Goal: Task Accomplishment & Management: Manage account settings

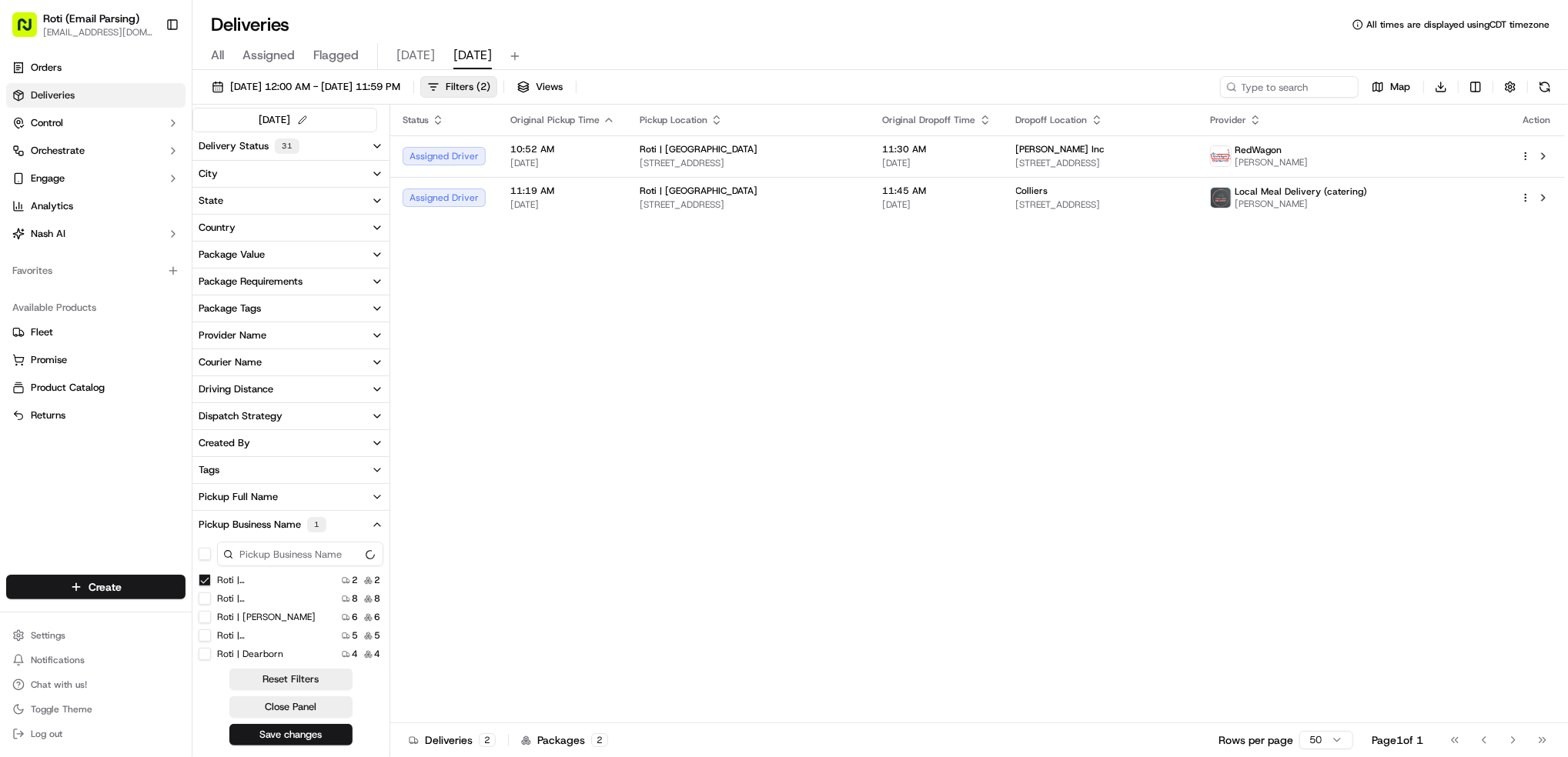
scroll to position [144, 0]
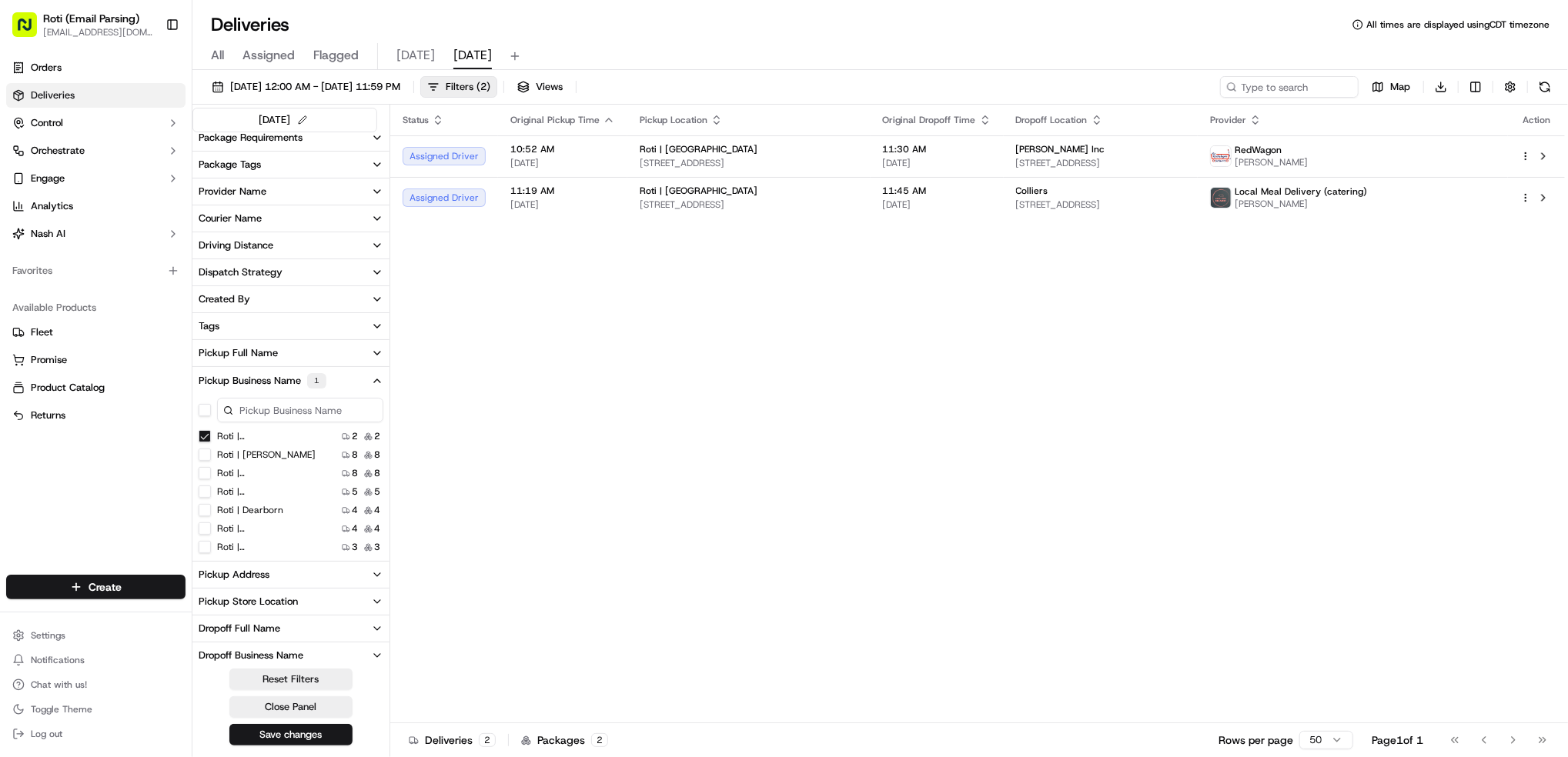
click at [204, 437] on Park "Roti | [GEOGRAPHIC_DATA]" at bounding box center [205, 436] width 12 height 12
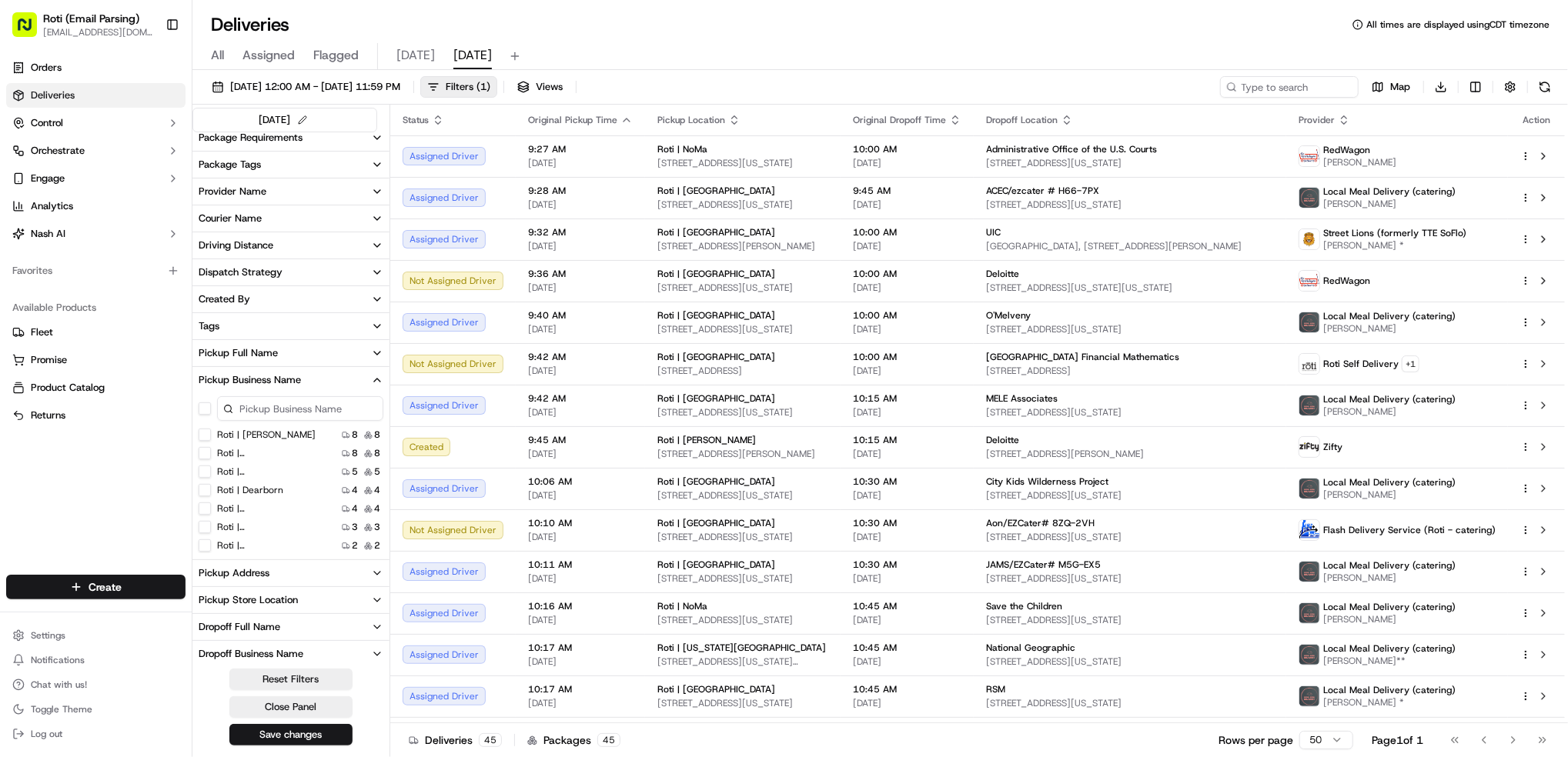
click at [202, 434] on Adams "Roti | [PERSON_NAME]" at bounding box center [205, 434] width 12 height 12
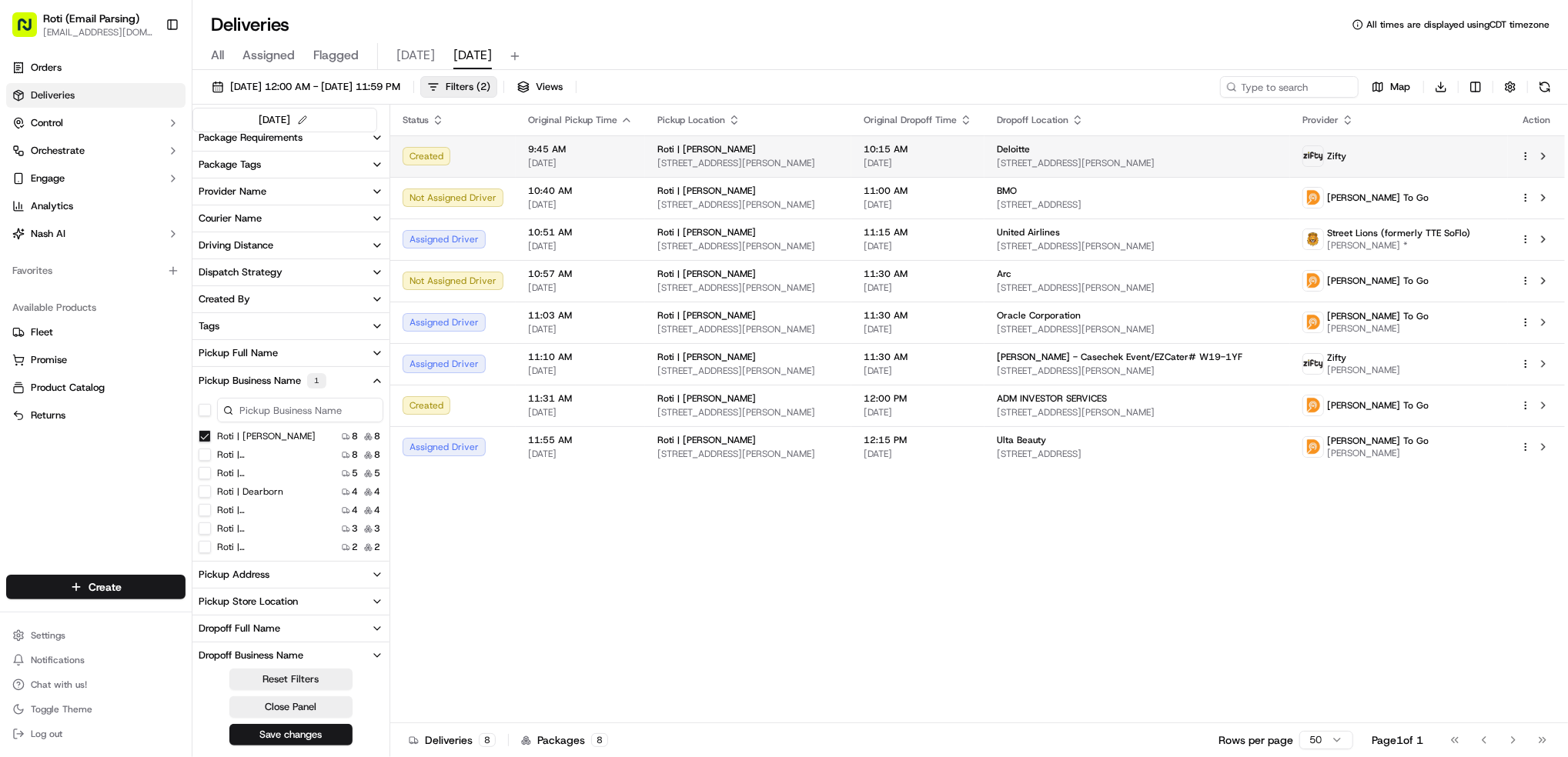
click at [1518, 155] on td at bounding box center [1536, 156] width 57 height 42
click at [1522, 154] on html "Roti (Email Parsing) [EMAIL_ADDRESS][DOMAIN_NAME] Toggle Sidebar Orders Deliver…" at bounding box center [784, 378] width 1568 height 757
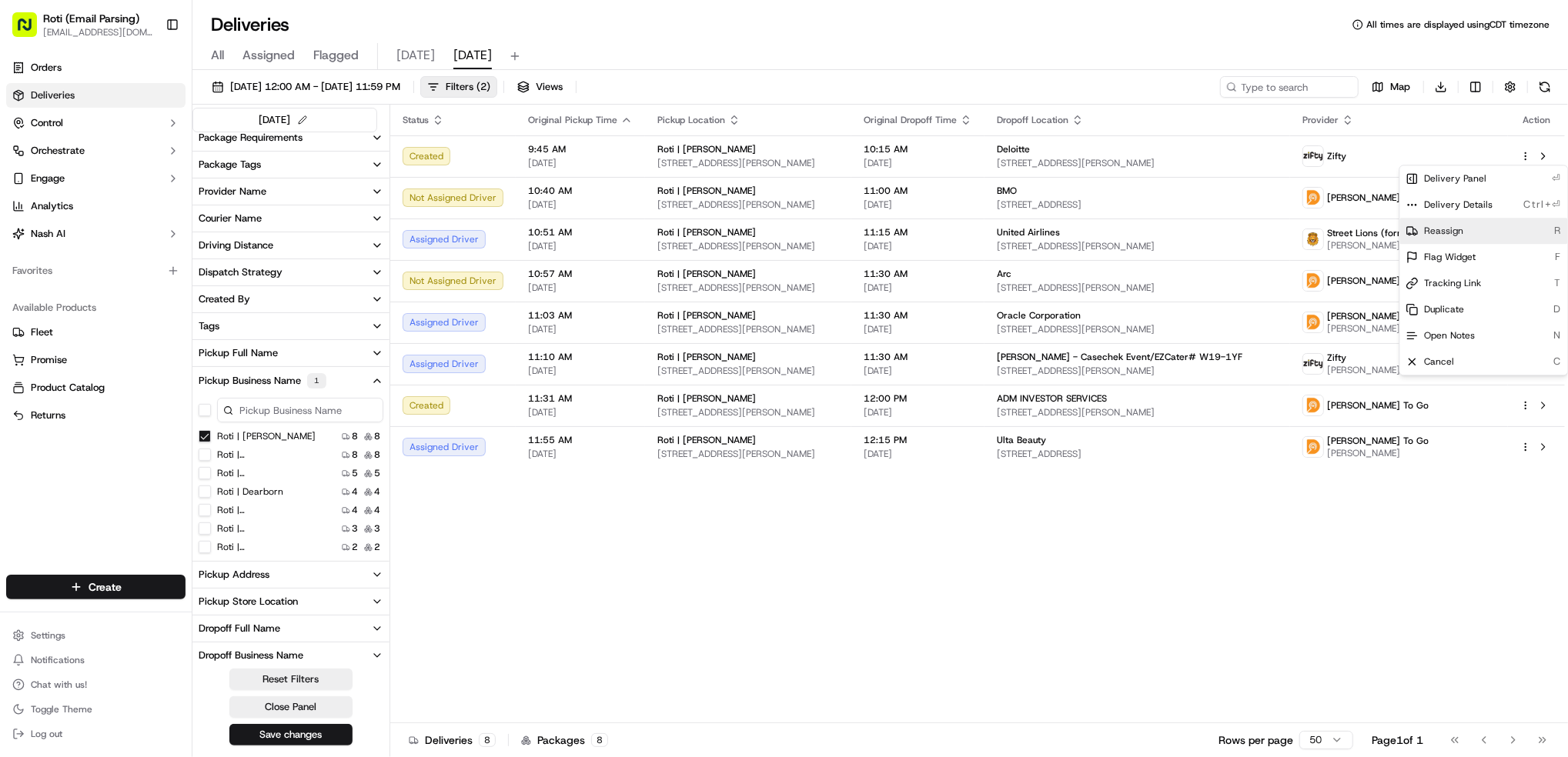
click at [1495, 230] on div "Reassign R" at bounding box center [1484, 231] width 168 height 26
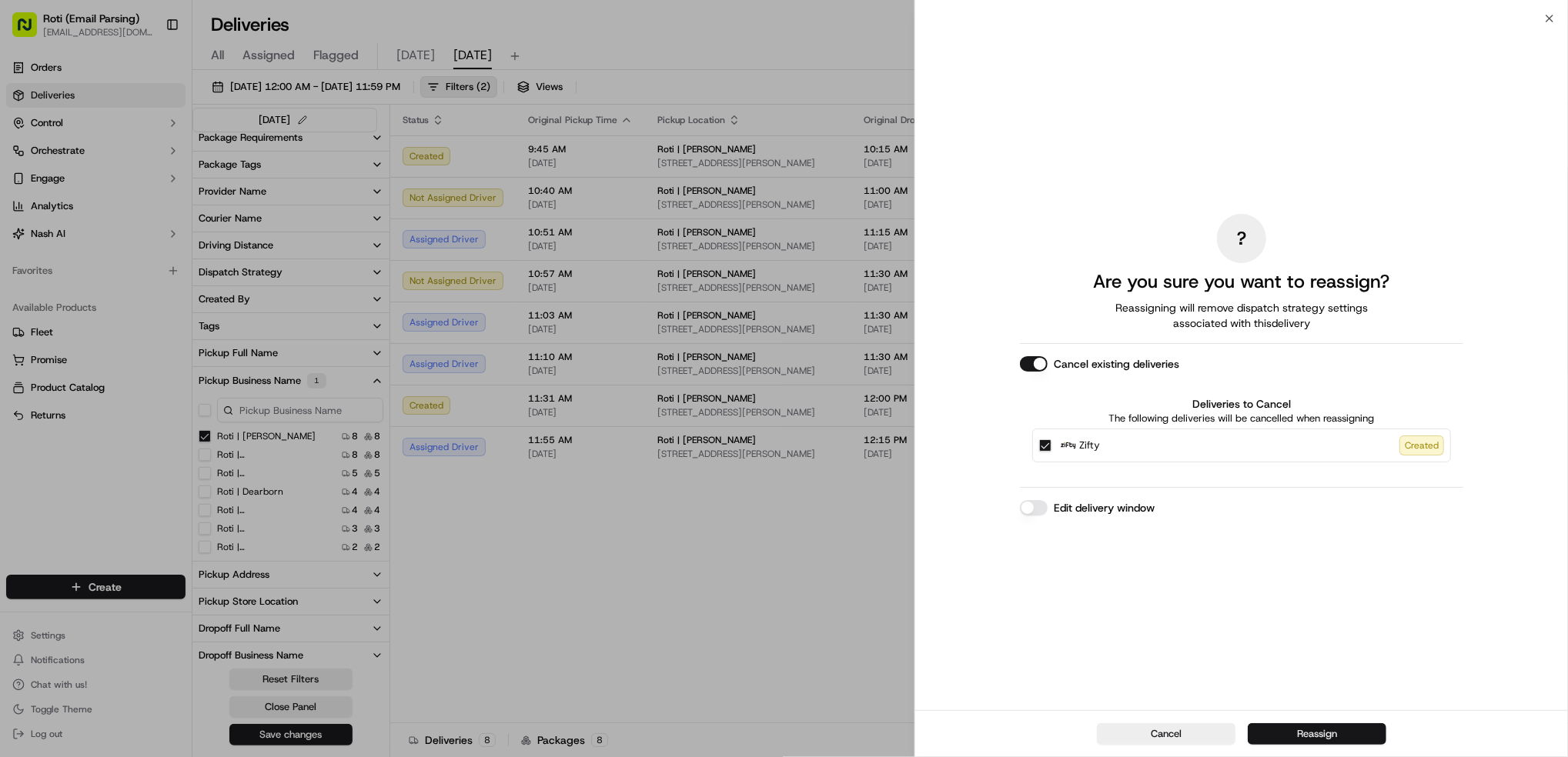
click at [1293, 739] on button "Reassign" at bounding box center [1316, 734] width 138 height 22
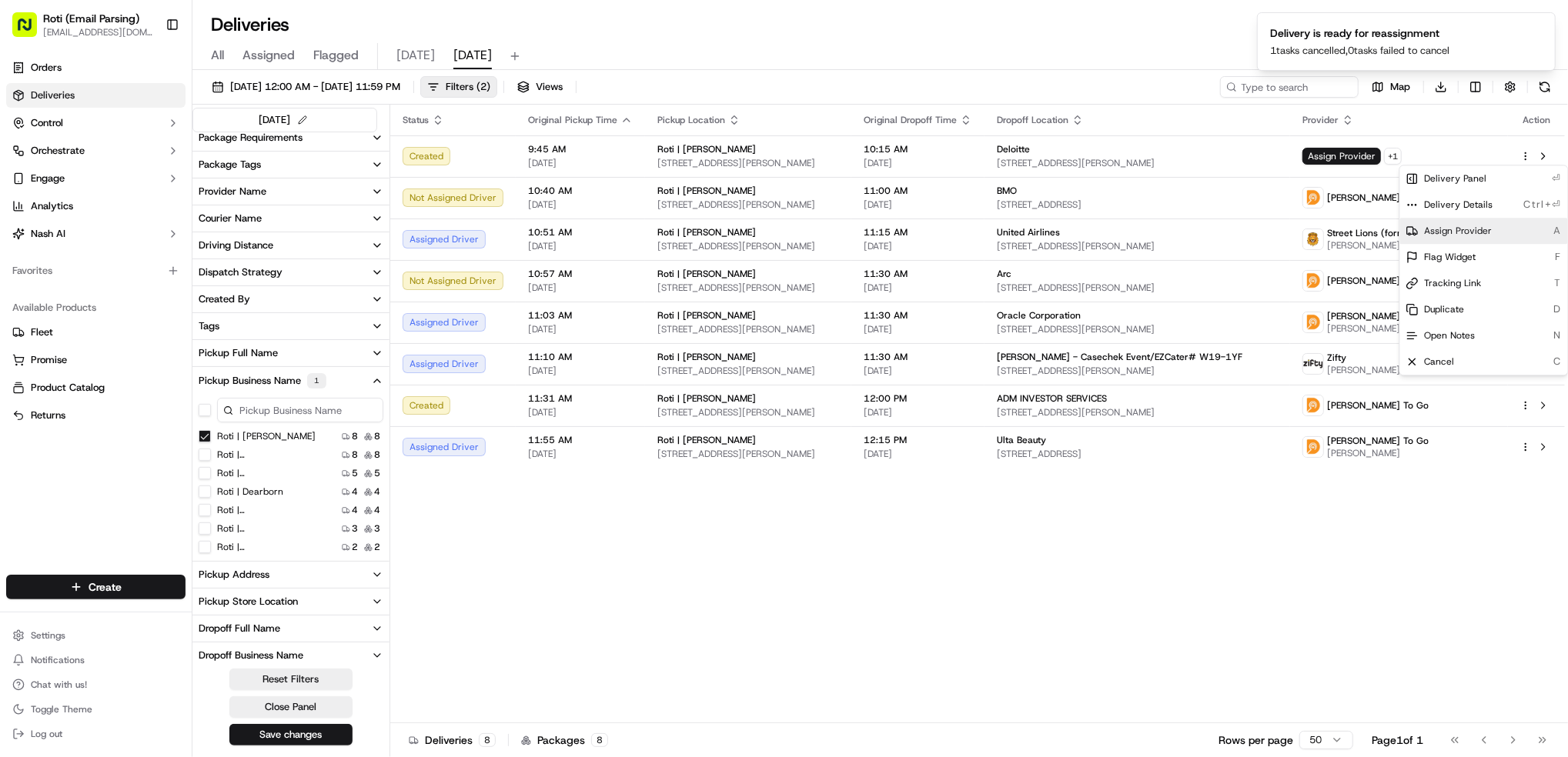
click at [1482, 232] on span "Assign Provider" at bounding box center [1459, 231] width 68 height 12
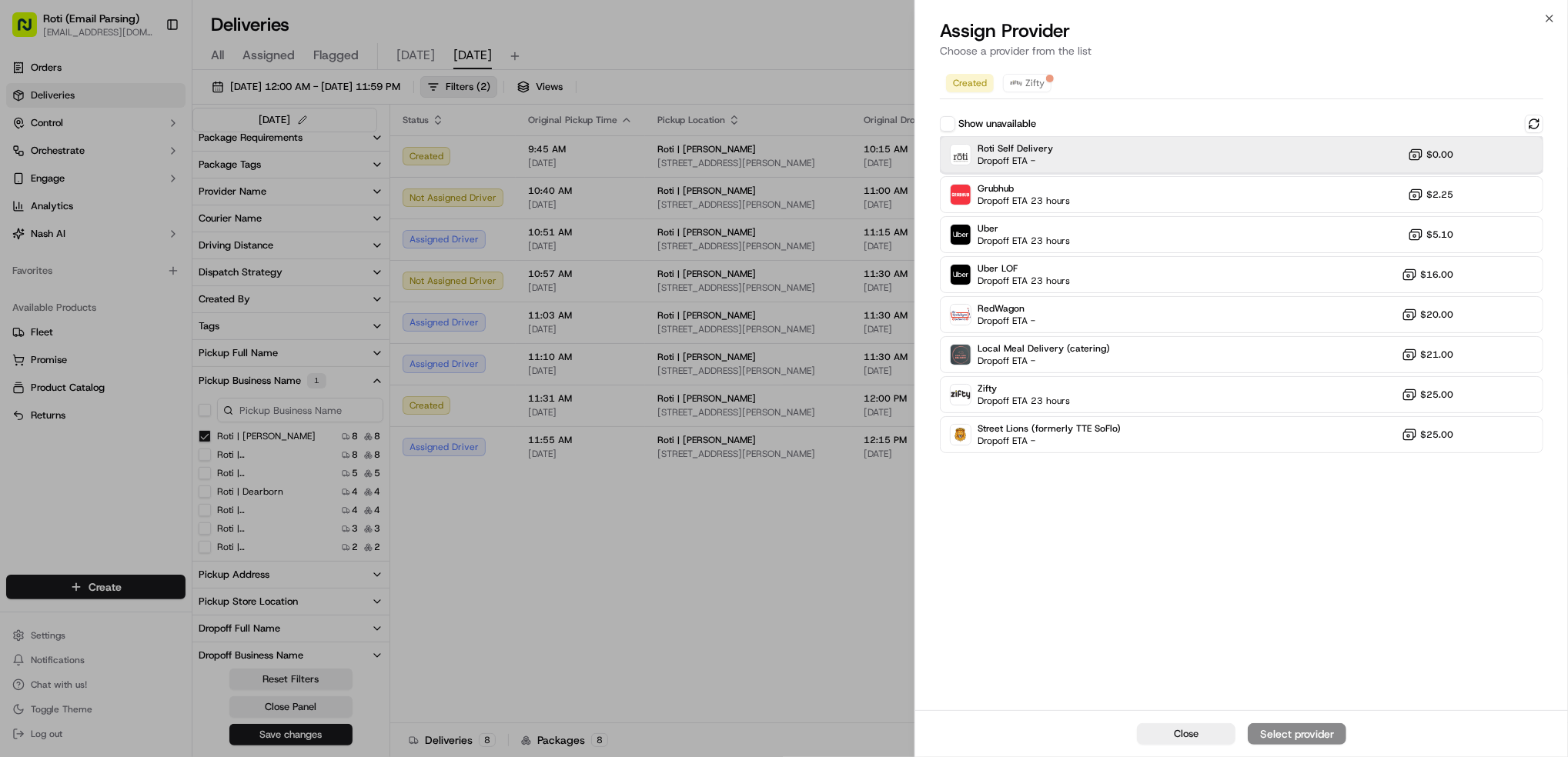
click at [1136, 152] on div "Roti Self Delivery Dropoff ETA - $0.00" at bounding box center [1241, 154] width 604 height 37
click at [1301, 735] on div "Assign Provider" at bounding box center [1297, 734] width 76 height 15
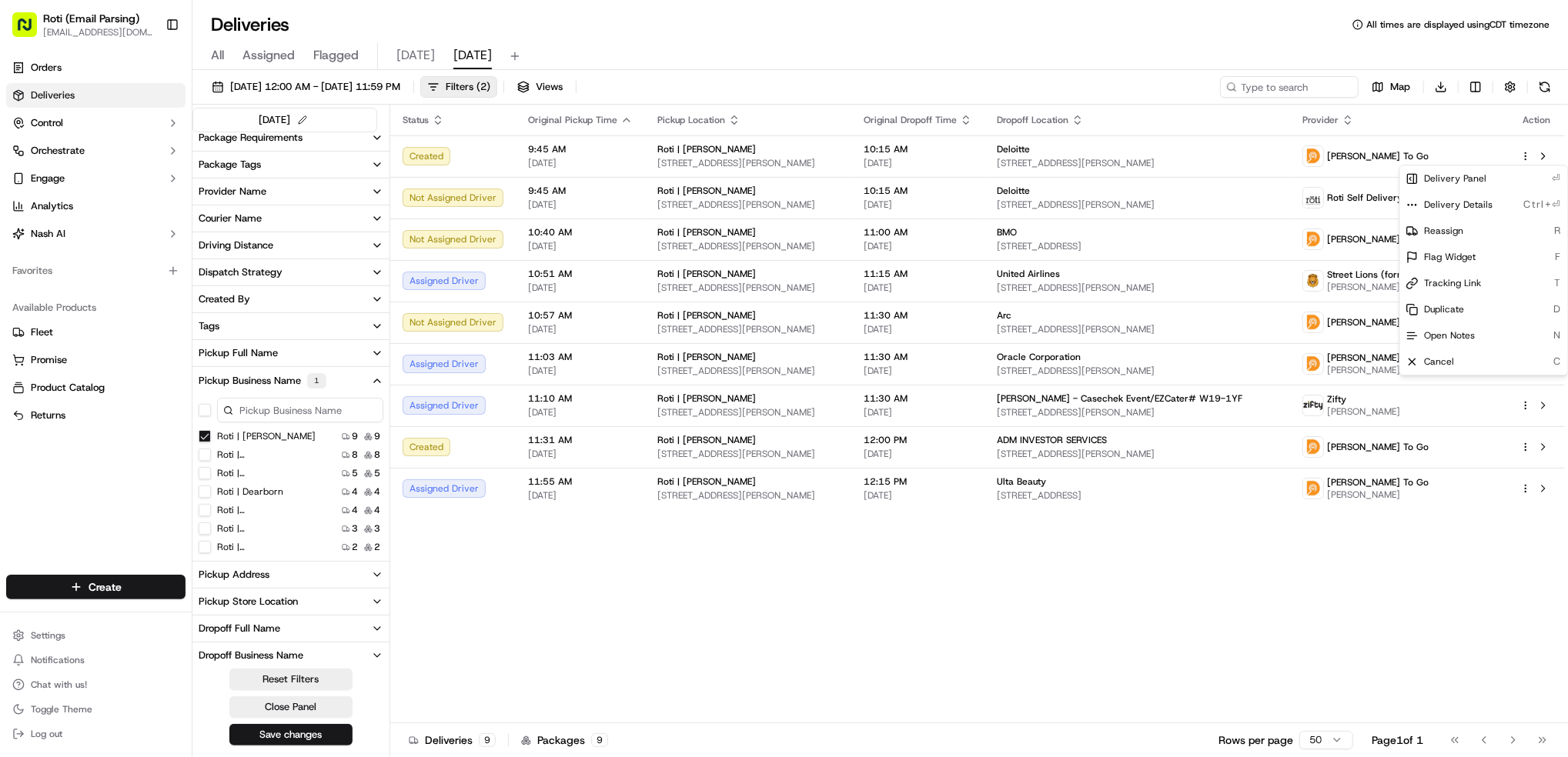
click at [201, 433] on Adams "Roti | [PERSON_NAME]" at bounding box center [205, 436] width 12 height 12
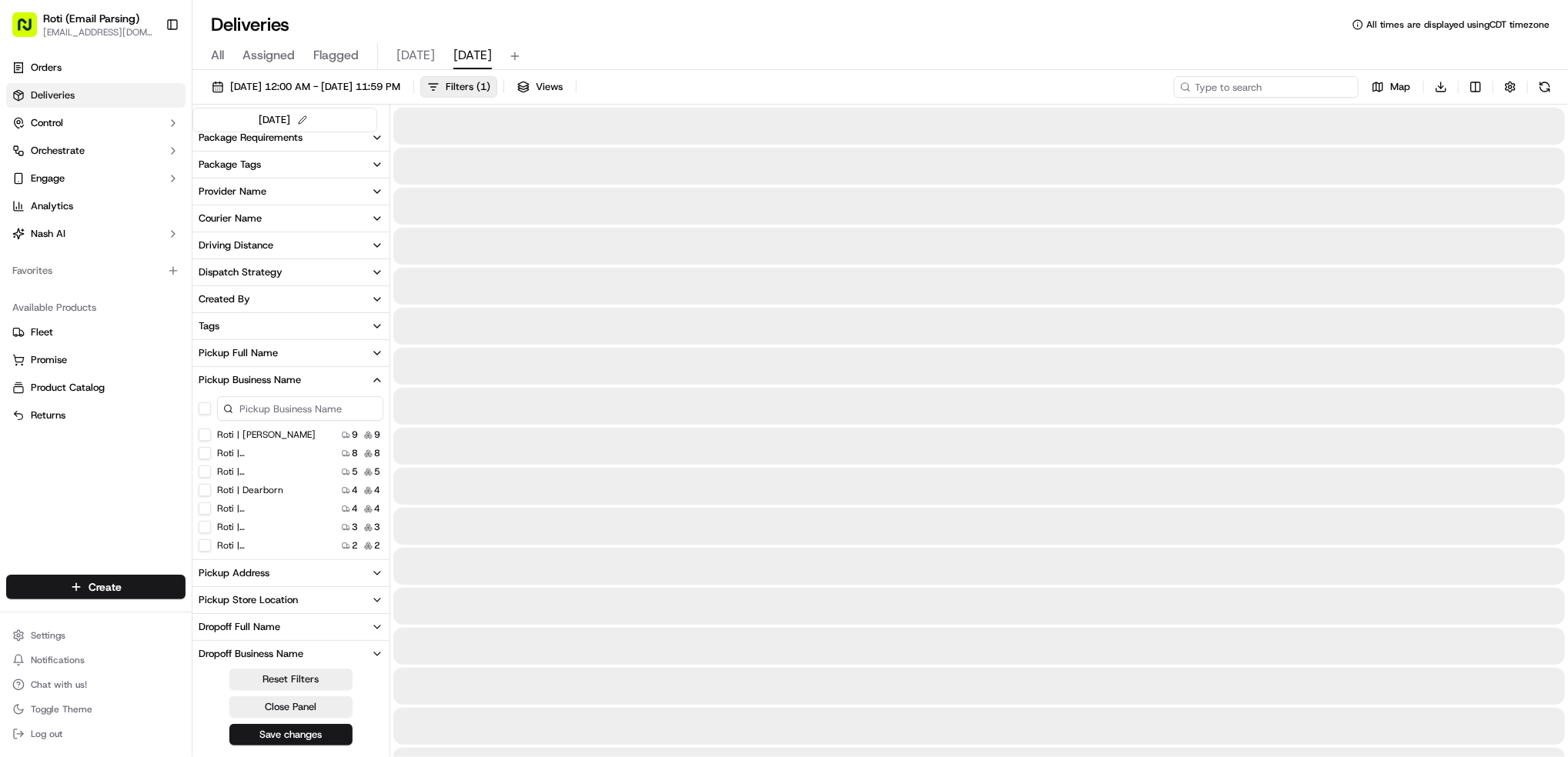
click at [1289, 80] on input at bounding box center [1266, 87] width 185 height 22
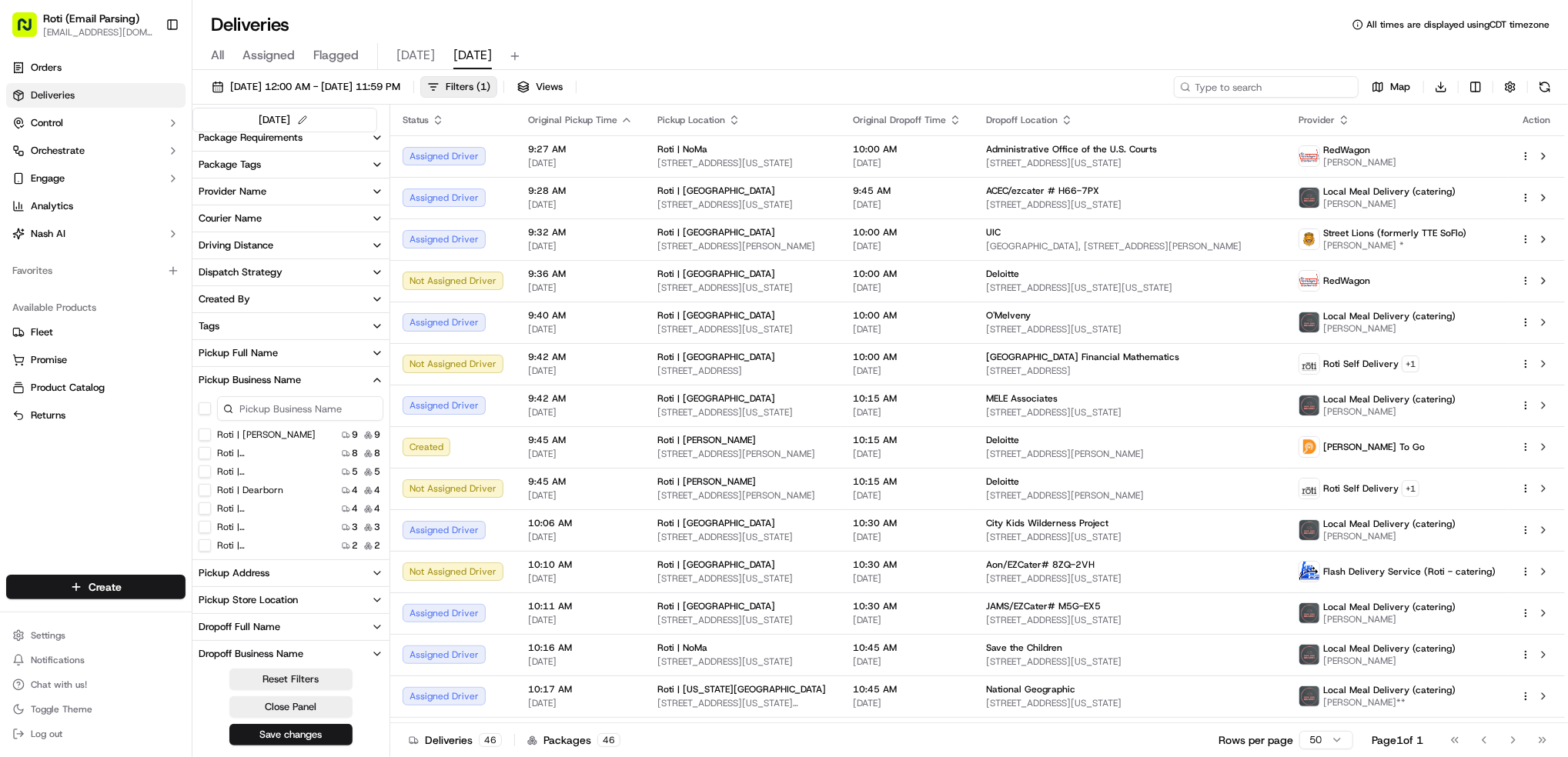
paste input "[PERSON_NAME], [PERSON_NAME], [PERSON_NAME], [PERSON_NAME] LLP"
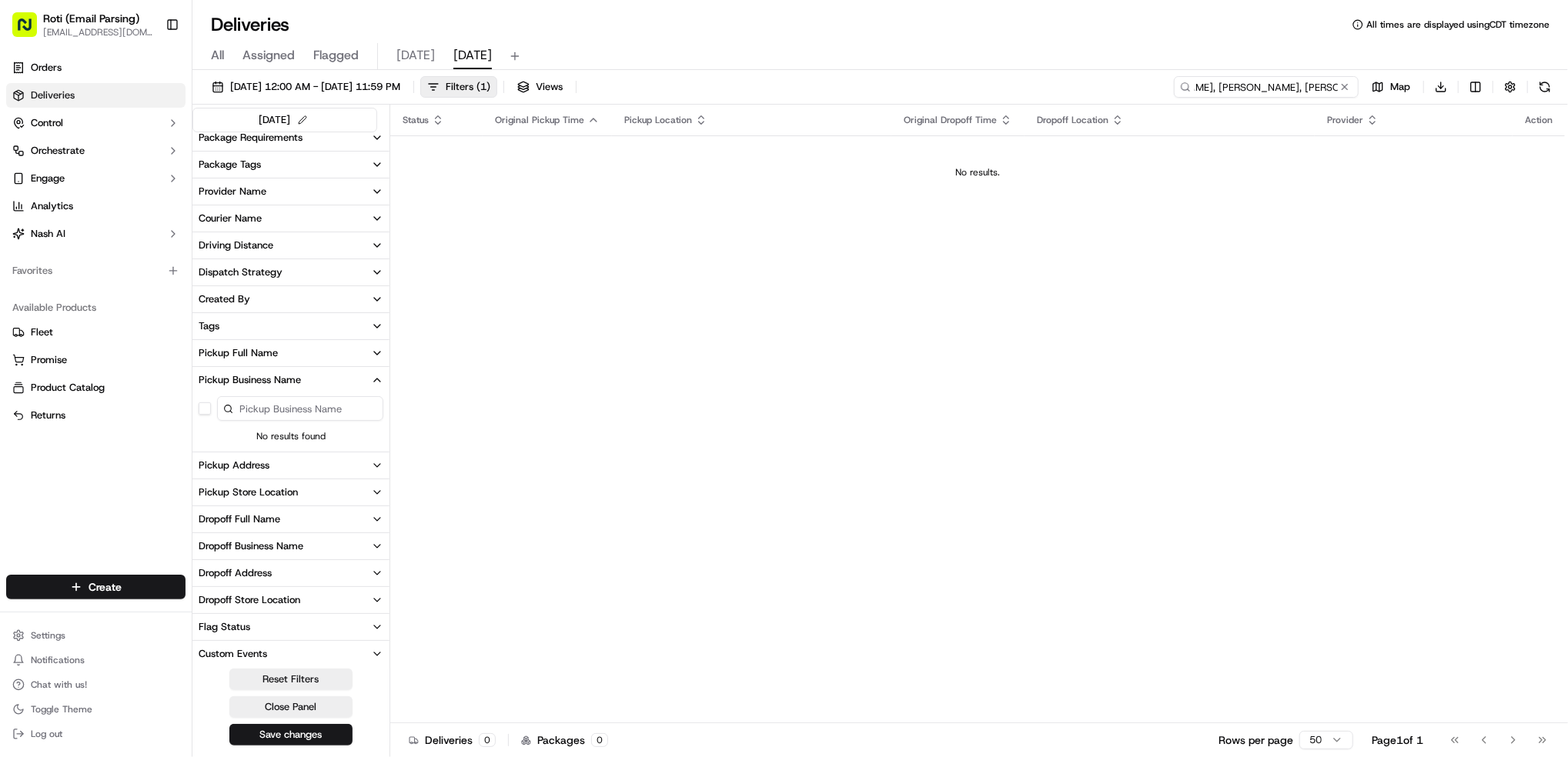
click at [1286, 86] on input "[PERSON_NAME], [PERSON_NAME], [PERSON_NAME], [PERSON_NAME] LLP" at bounding box center [1266, 87] width 185 height 22
type input "[PERSON_NAME], [PERSON_NAME], [PERSON_NAME], [PERSON_NAME] LLP"
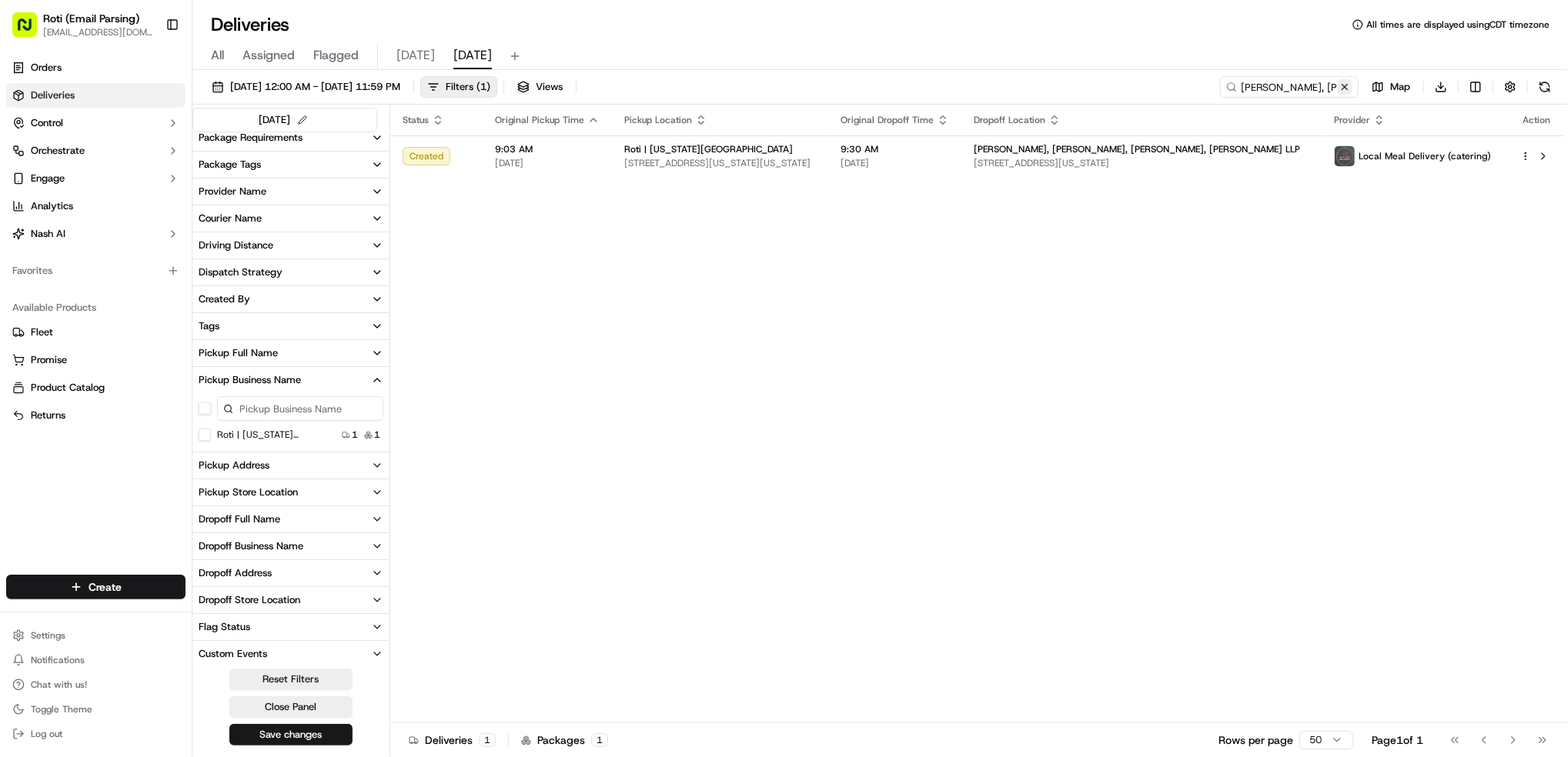
click at [1348, 86] on button at bounding box center [1345, 87] width 15 height 15
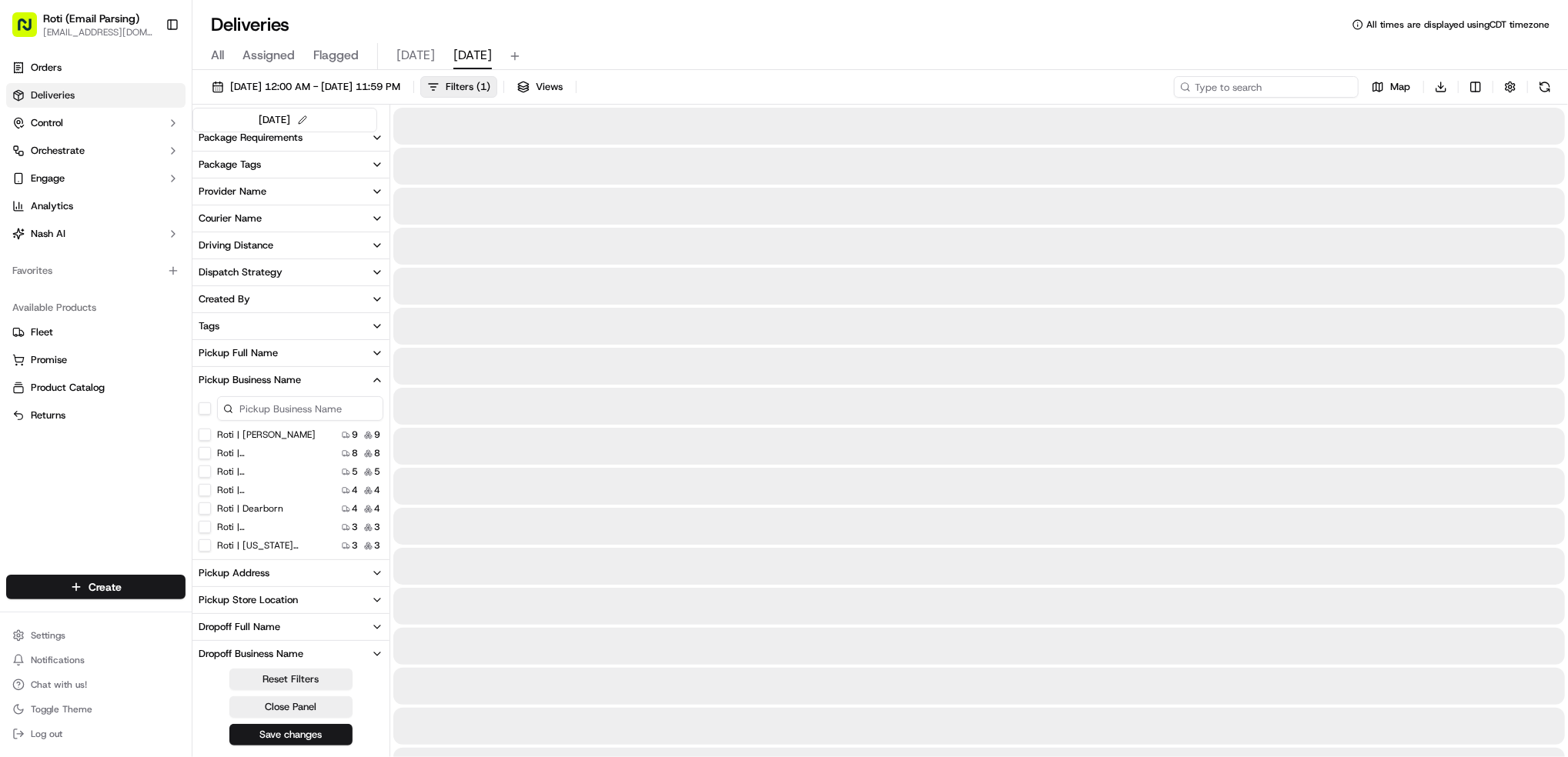
click at [1240, 88] on input at bounding box center [1266, 87] width 185 height 22
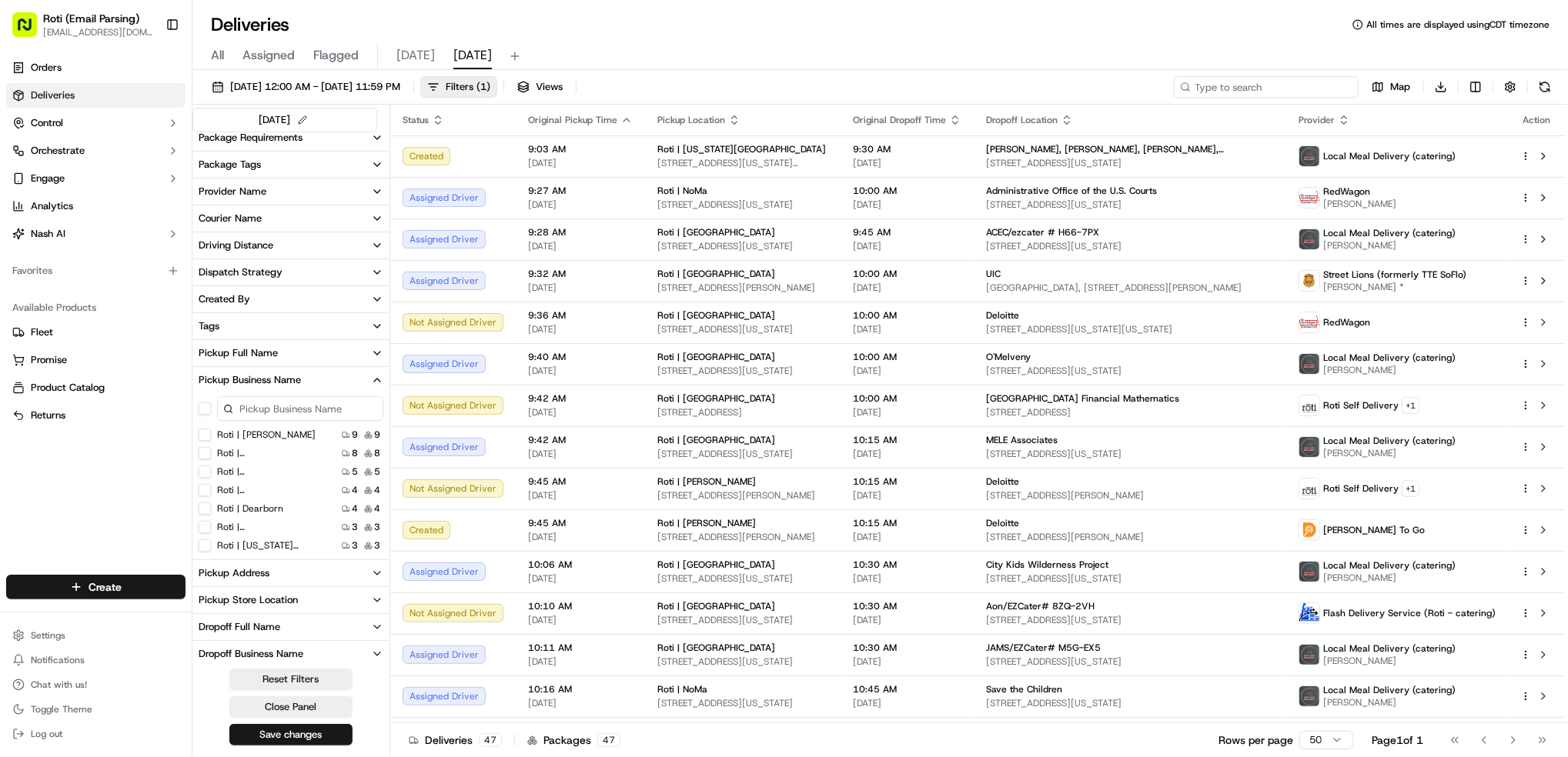
paste input "Publicis Sapient/ezcater # 1JV-XZU"
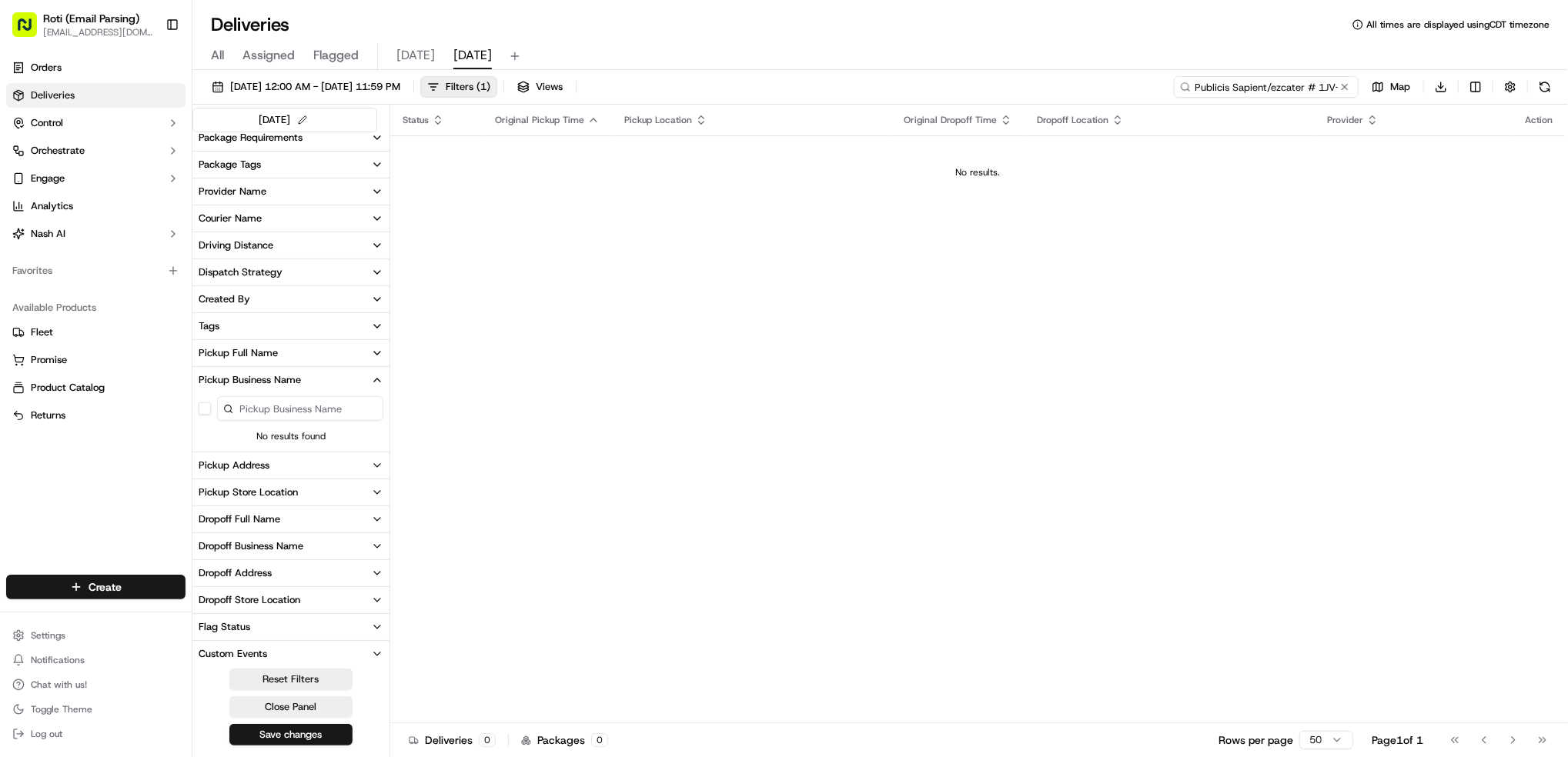
type input "Publicis Sapient/ezcater # 1JV-XZU"
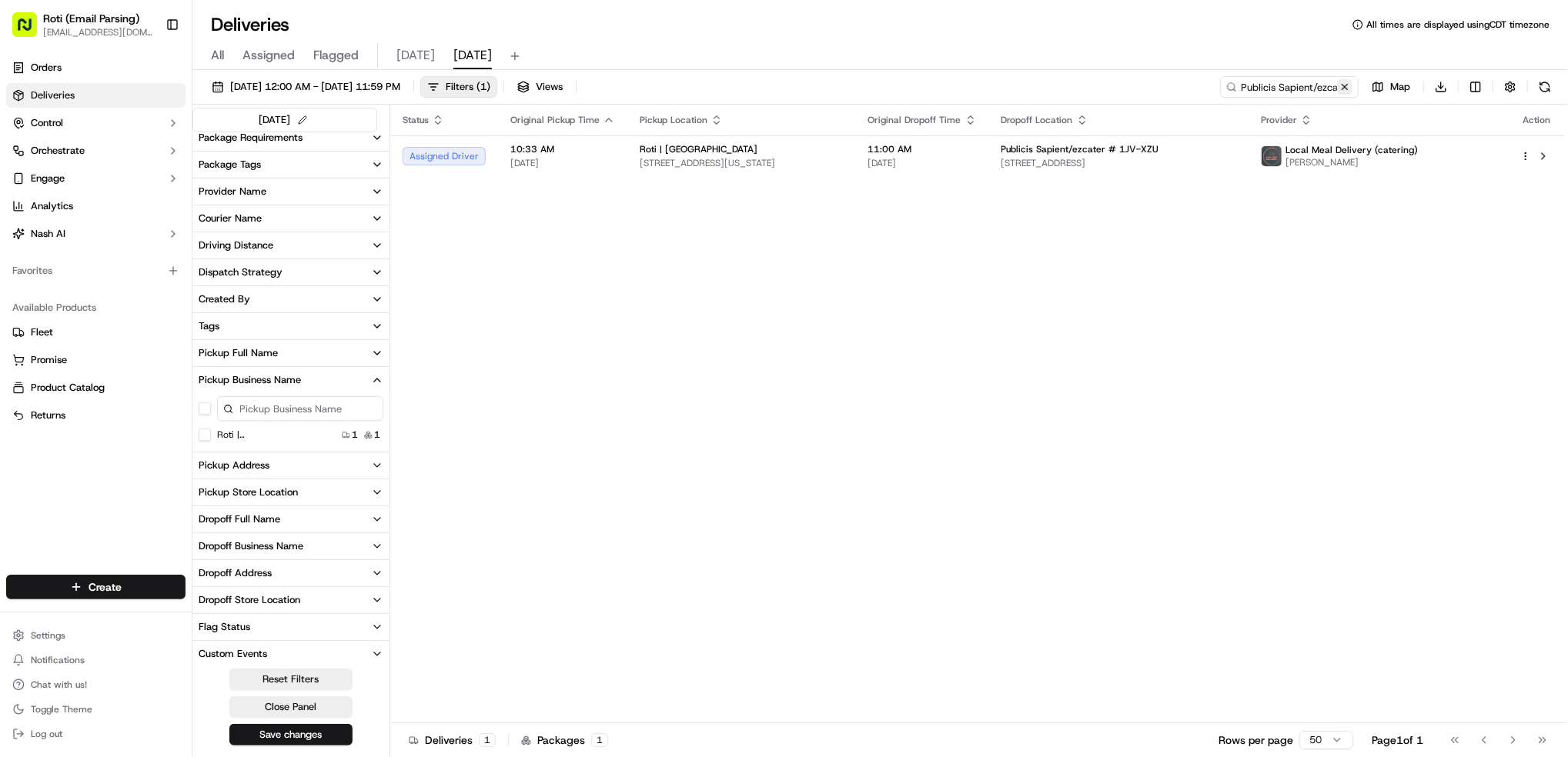
click at [1347, 88] on button at bounding box center [1345, 87] width 15 height 15
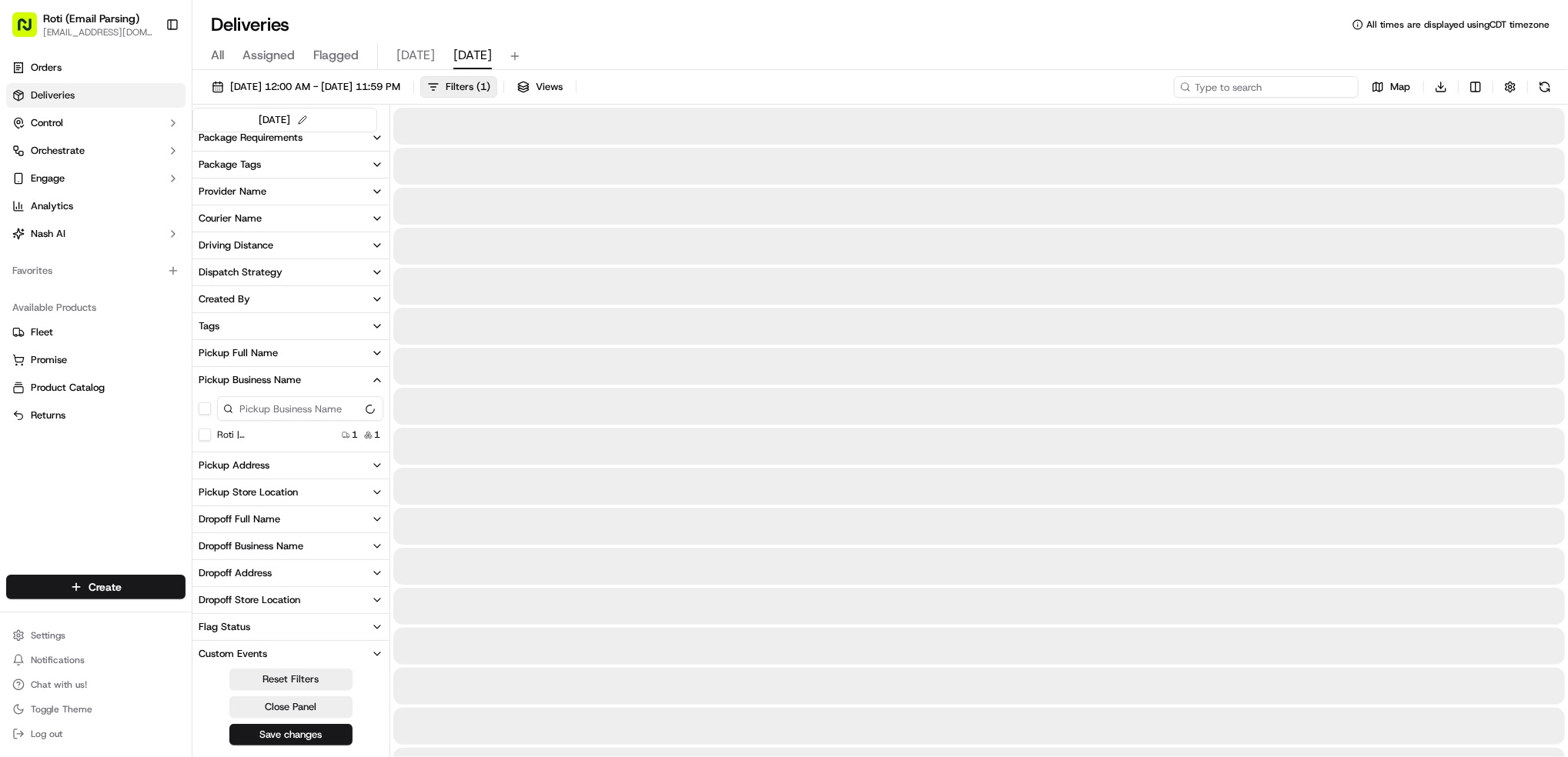
click at [1269, 83] on input at bounding box center [1266, 87] width 185 height 22
paste input "[PERSON_NAME]/grub hub#30563107 — 6999631"
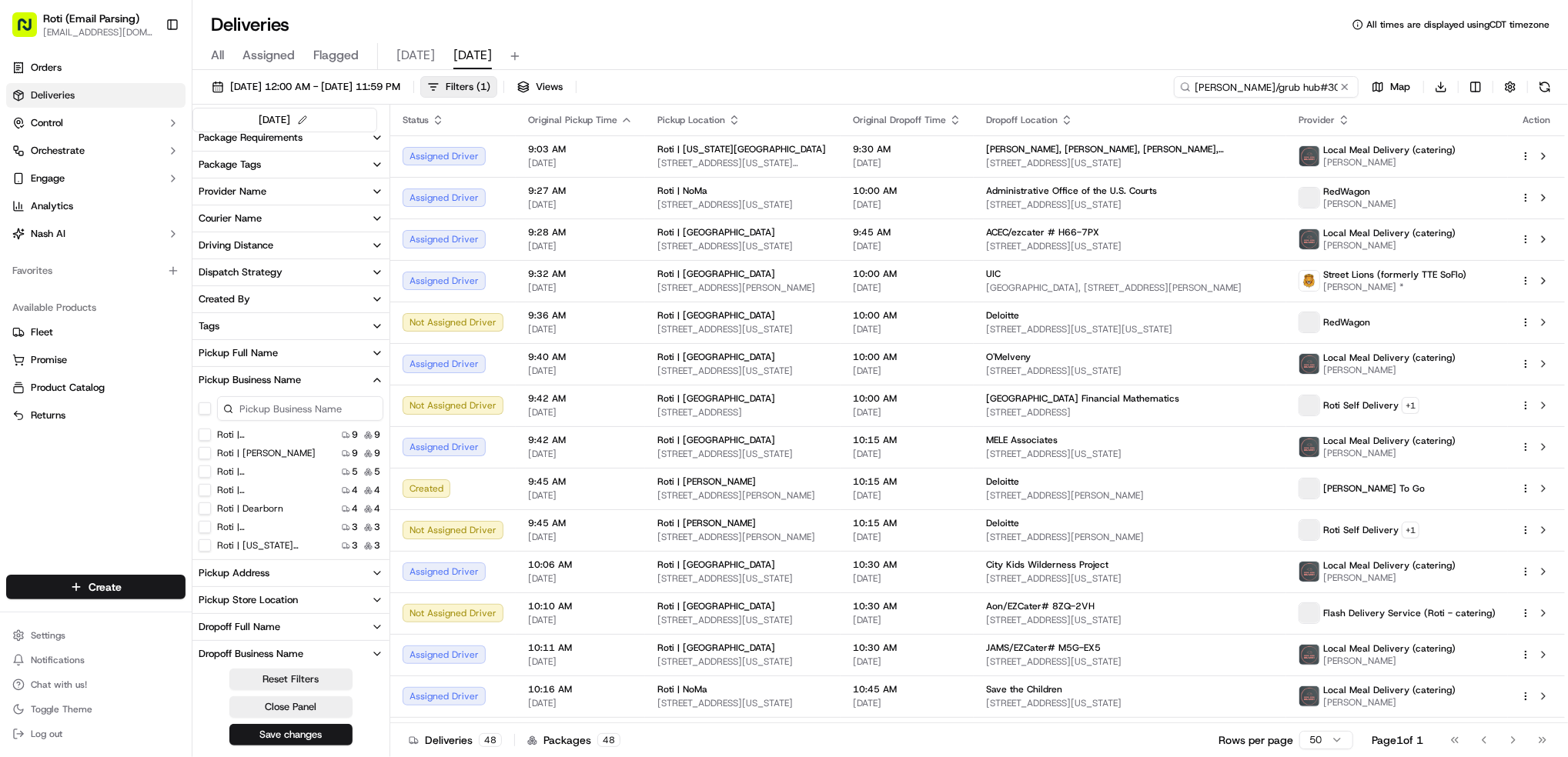
scroll to position [0, 89]
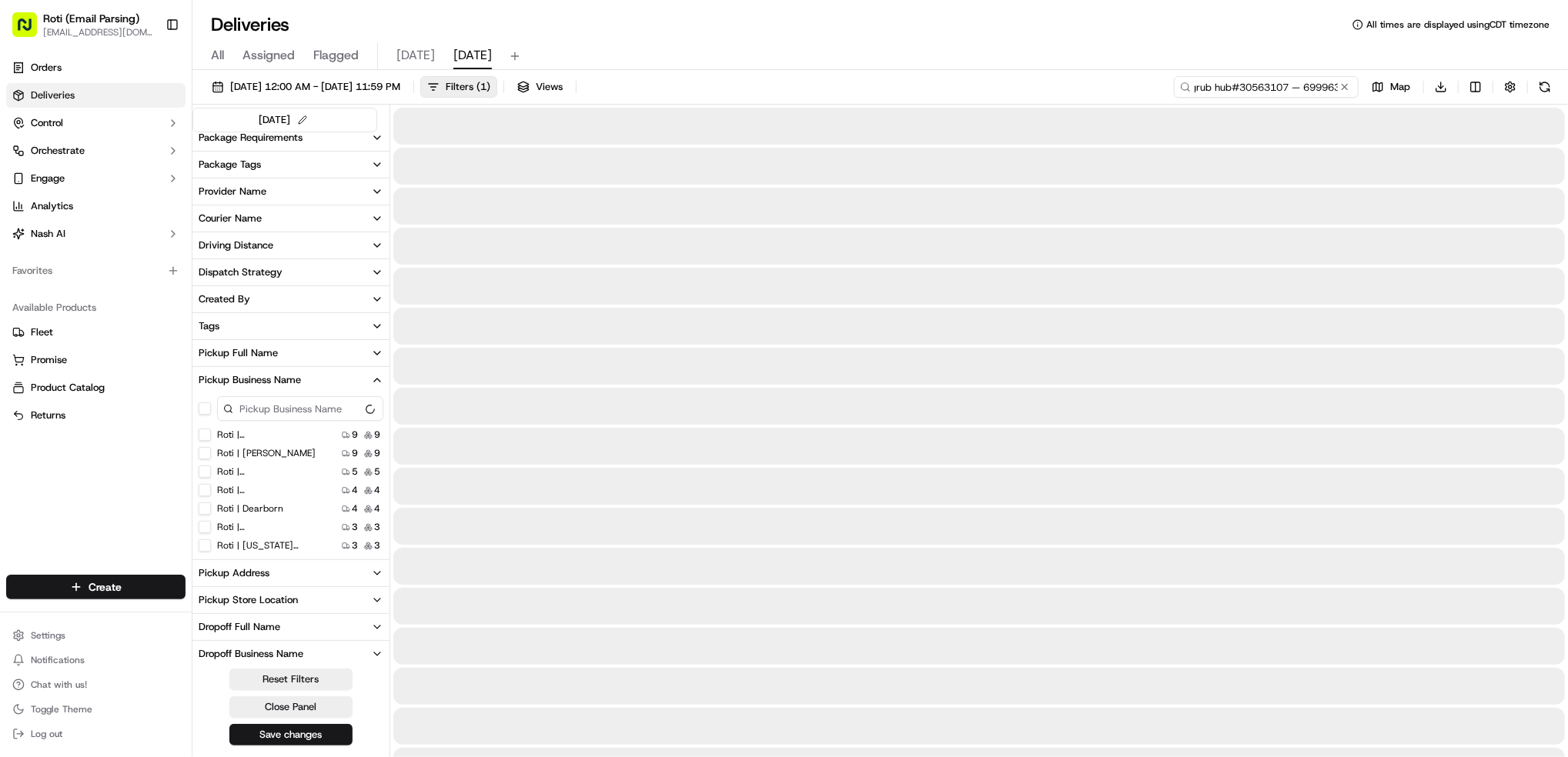
click at [1248, 86] on input "[PERSON_NAME]/grub hub#30563107 — 6999631" at bounding box center [1266, 87] width 185 height 22
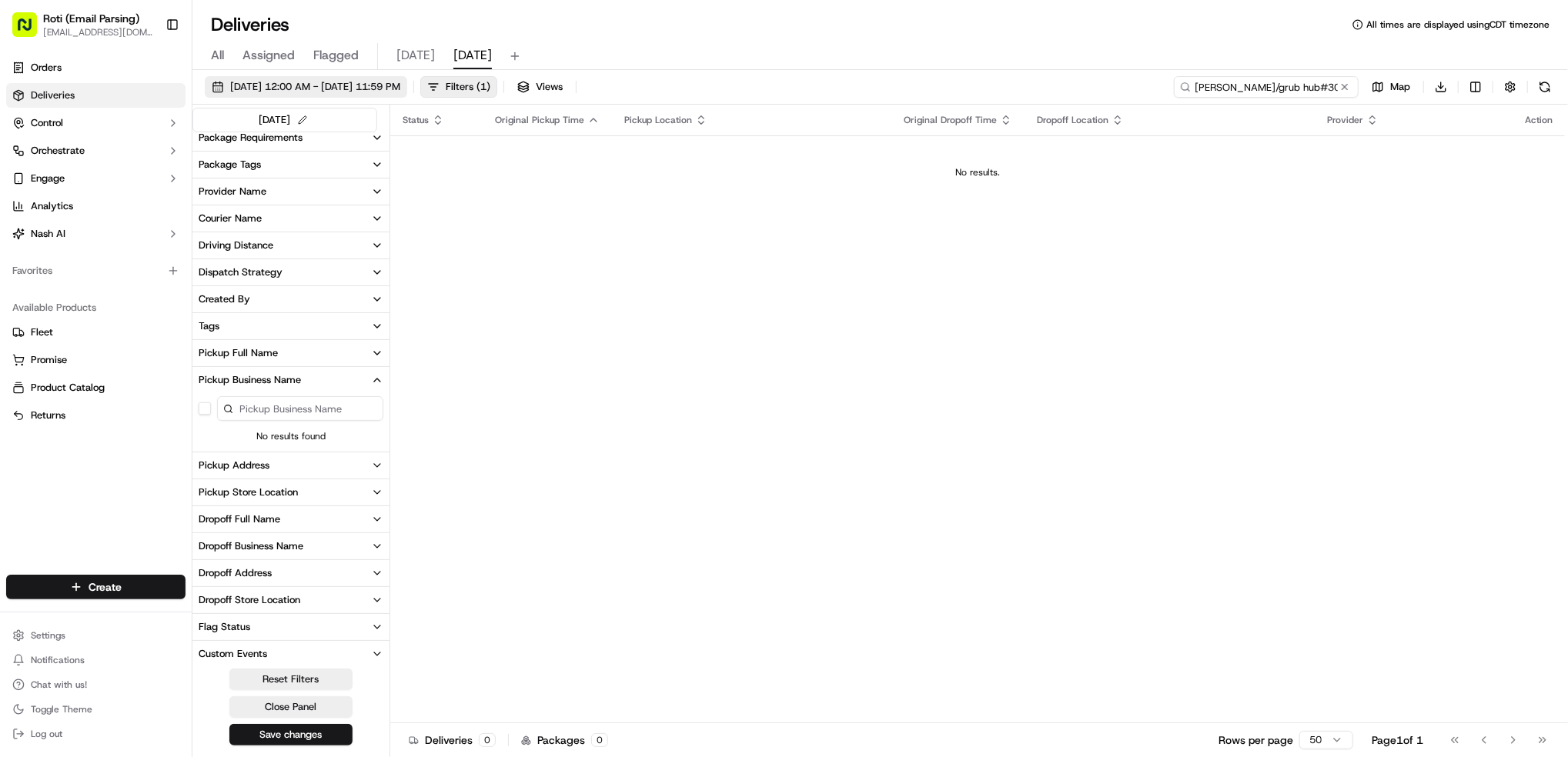
type input "[PERSON_NAME]/grub hub#30563107 — 6999631"
click at [400, 88] on span "[DATE] 12:00 AM - [DATE] 11:59 PM" at bounding box center [315, 87] width 170 height 14
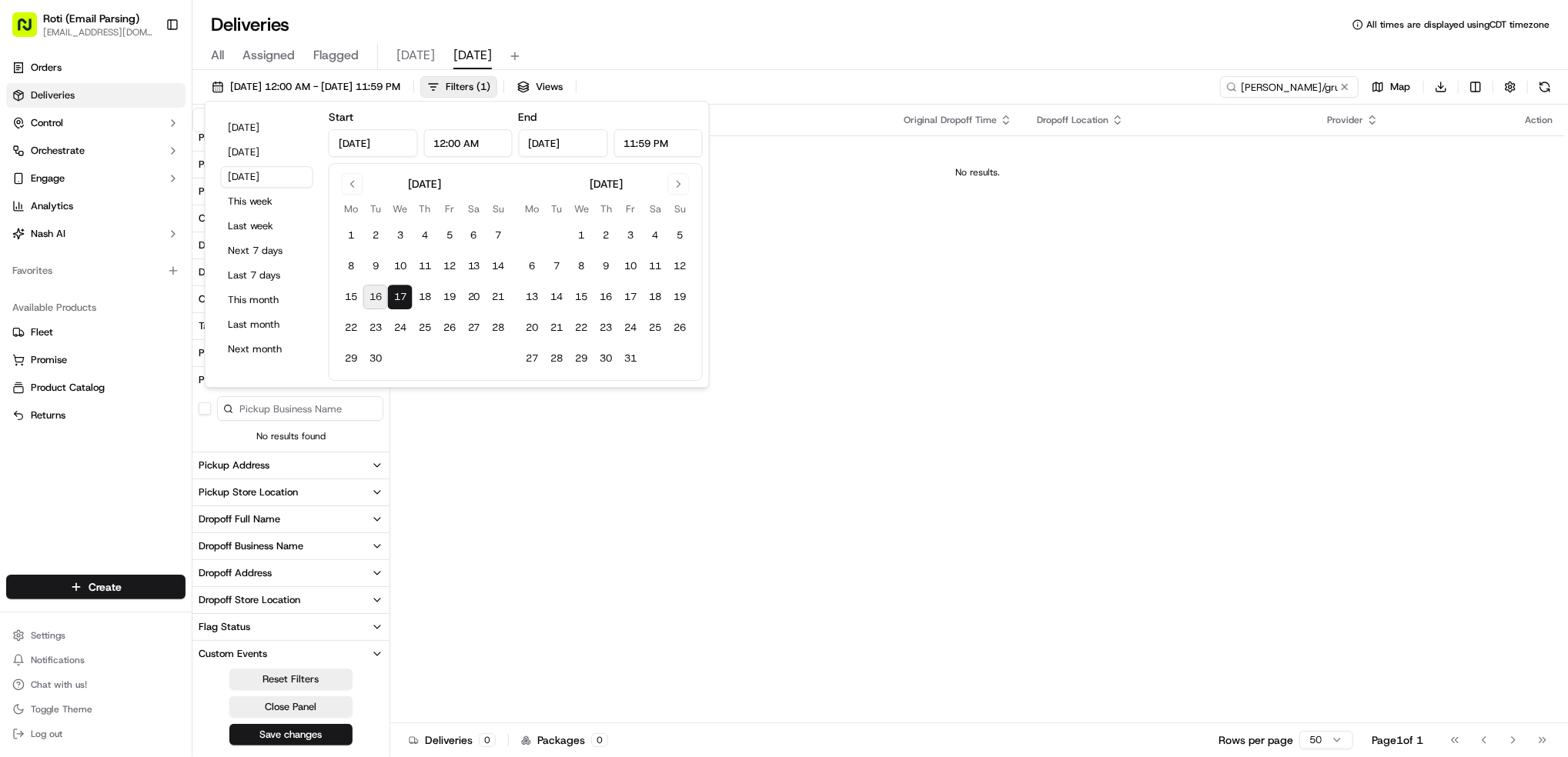
click at [384, 290] on button "16" at bounding box center [376, 297] width 25 height 25
type input "[DATE]"
drag, startPoint x: 1110, startPoint y: 388, endPoint x: 1214, endPoint y: 258, distance: 166.5
click at [1113, 385] on div "Status Original Pickup Time Pickup Location Original Dropoff Time Dropoff Locat…" at bounding box center [978, 414] width 1175 height 619
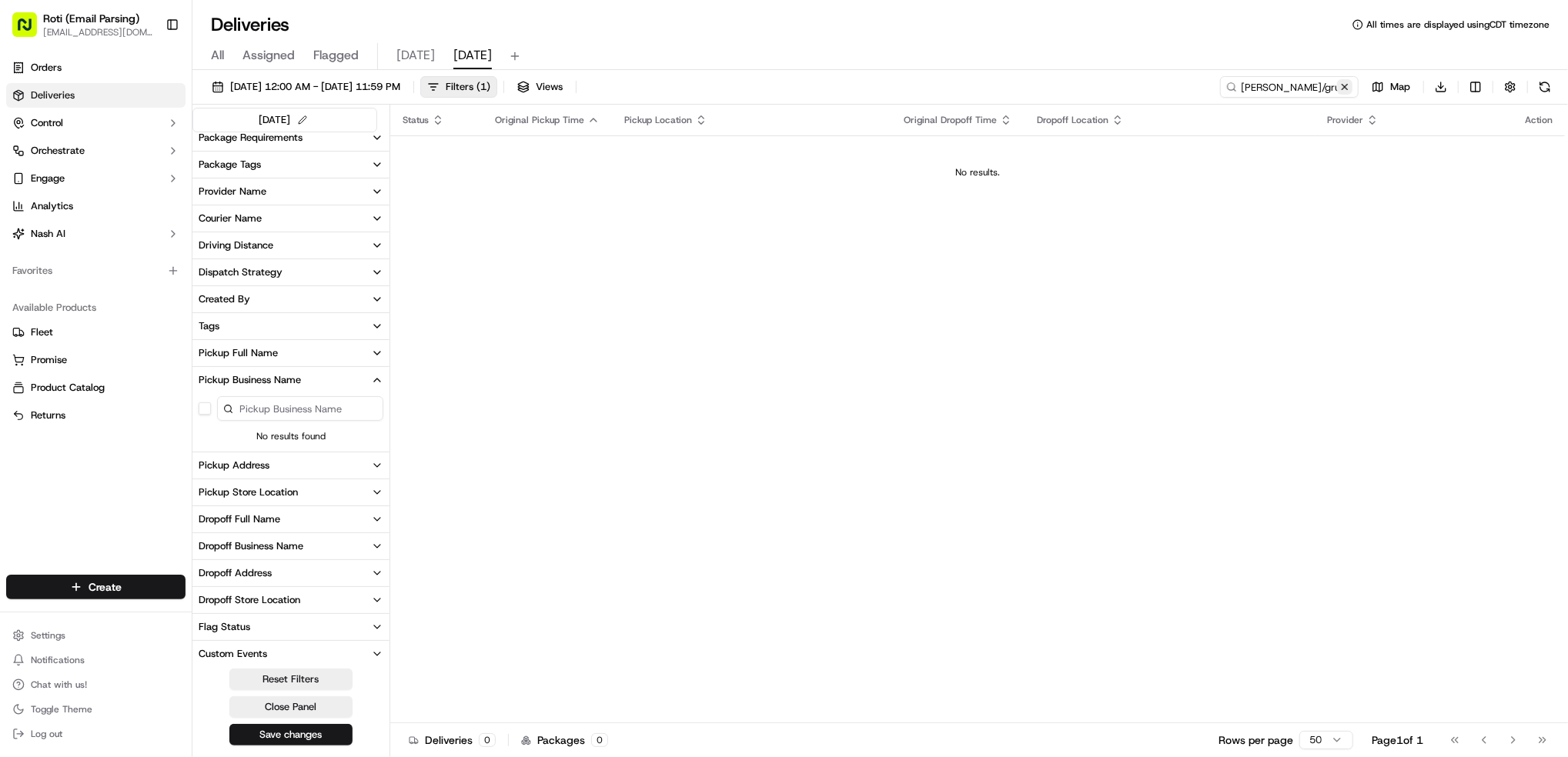
click at [1341, 87] on button at bounding box center [1345, 87] width 15 height 15
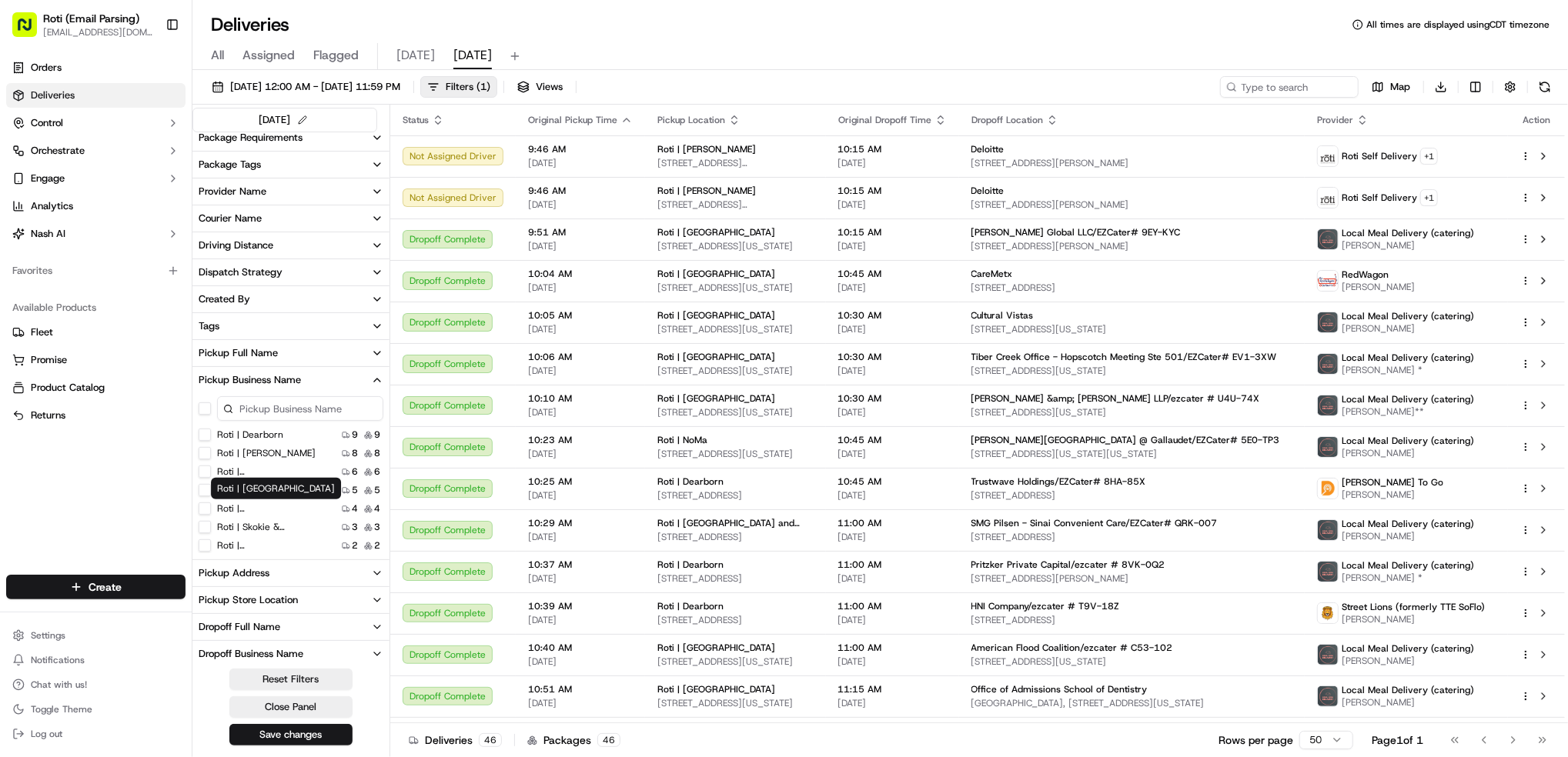
click at [254, 509] on label "Roti | [GEOGRAPHIC_DATA]" at bounding box center [266, 509] width 99 height 12
click at [211, 509] on Loop "Roti | [GEOGRAPHIC_DATA]" at bounding box center [205, 509] width 12 height 12
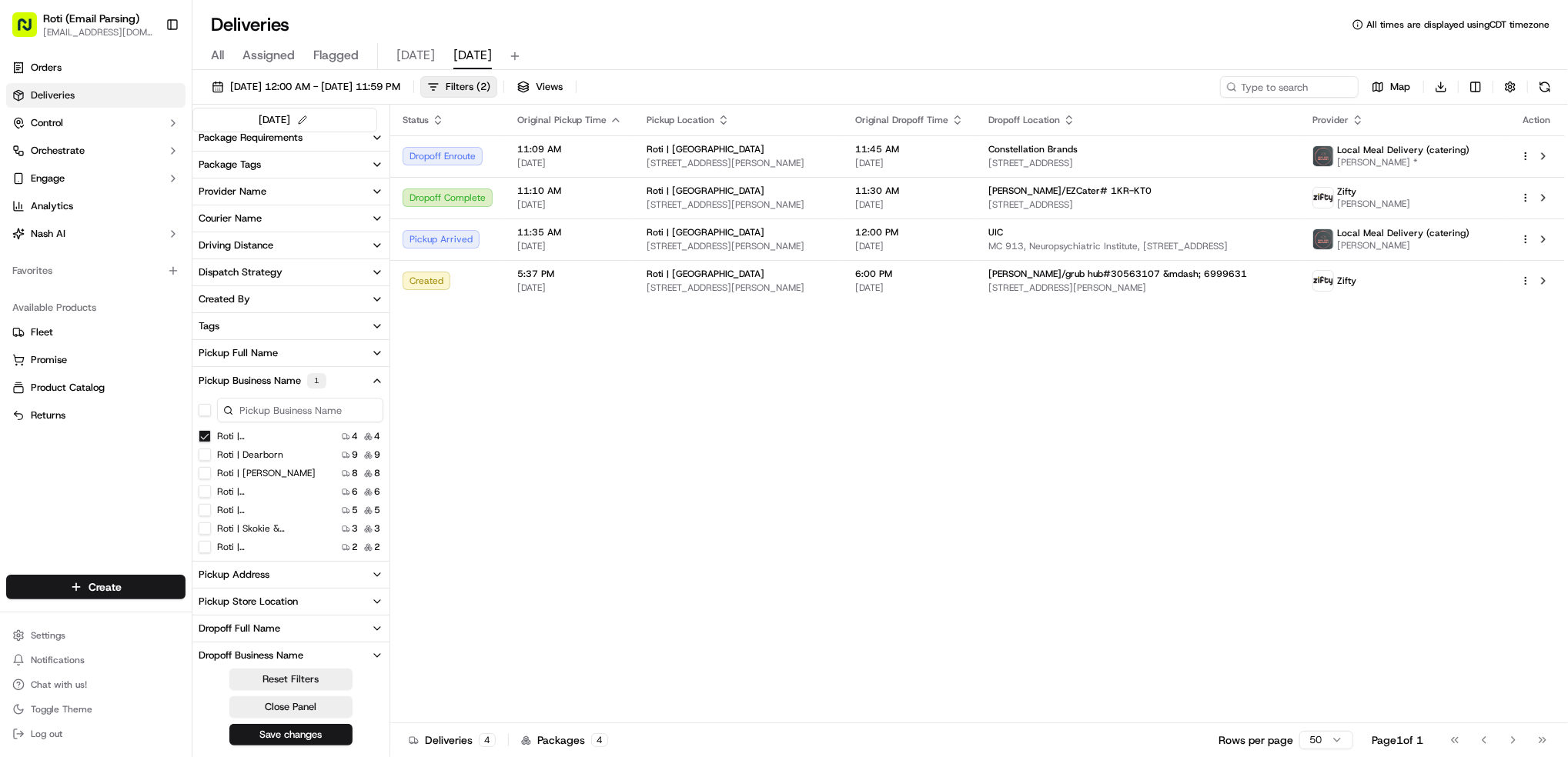
click at [205, 437] on Loop "Roti | [GEOGRAPHIC_DATA]" at bounding box center [205, 436] width 12 height 12
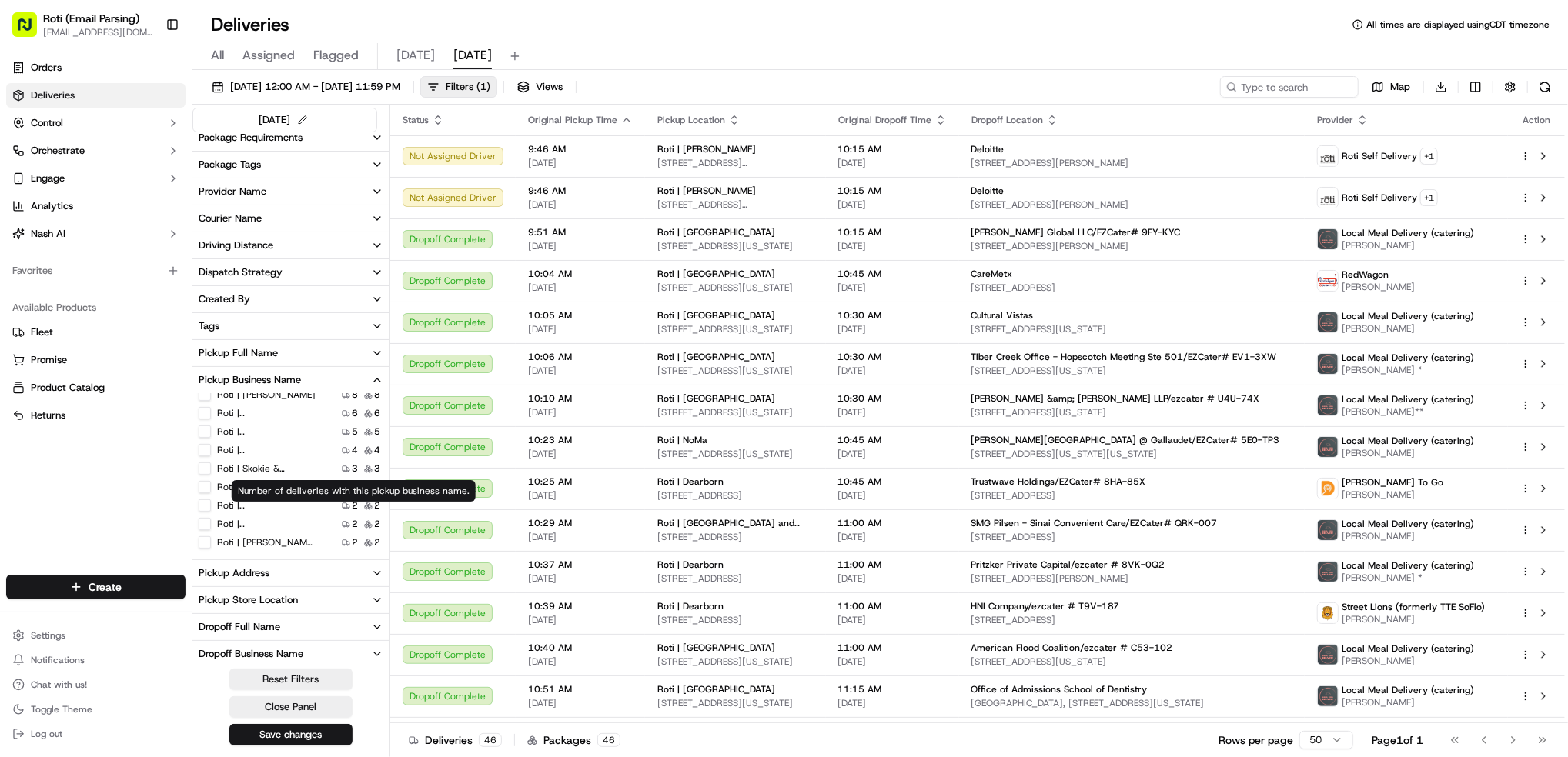
scroll to position [103, 0]
click at [206, 426] on Dundee "Roti | Skokie & [GEOGRAPHIC_DATA]" at bounding box center [205, 424] width 12 height 12
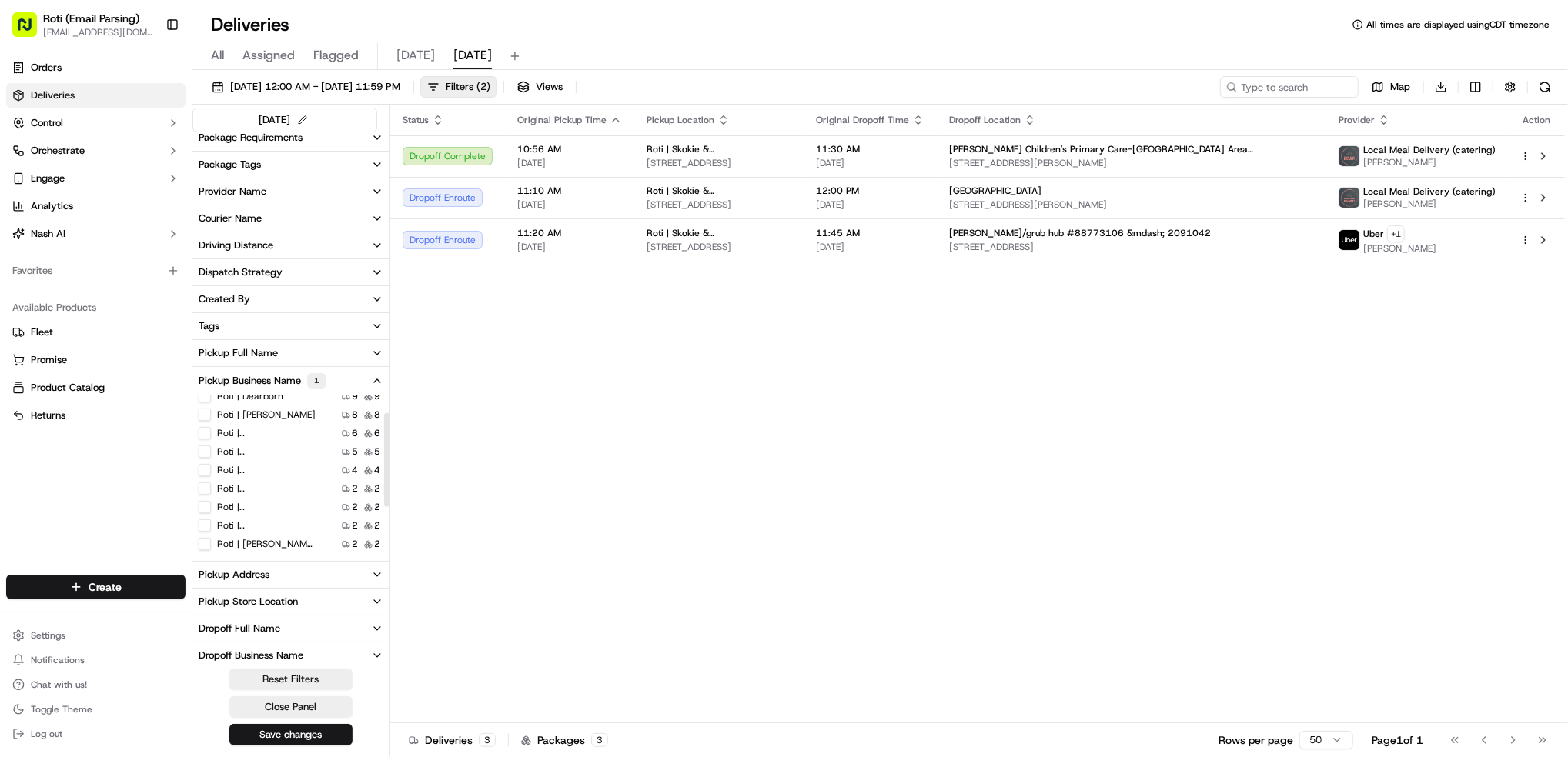
scroll to position [10, 0]
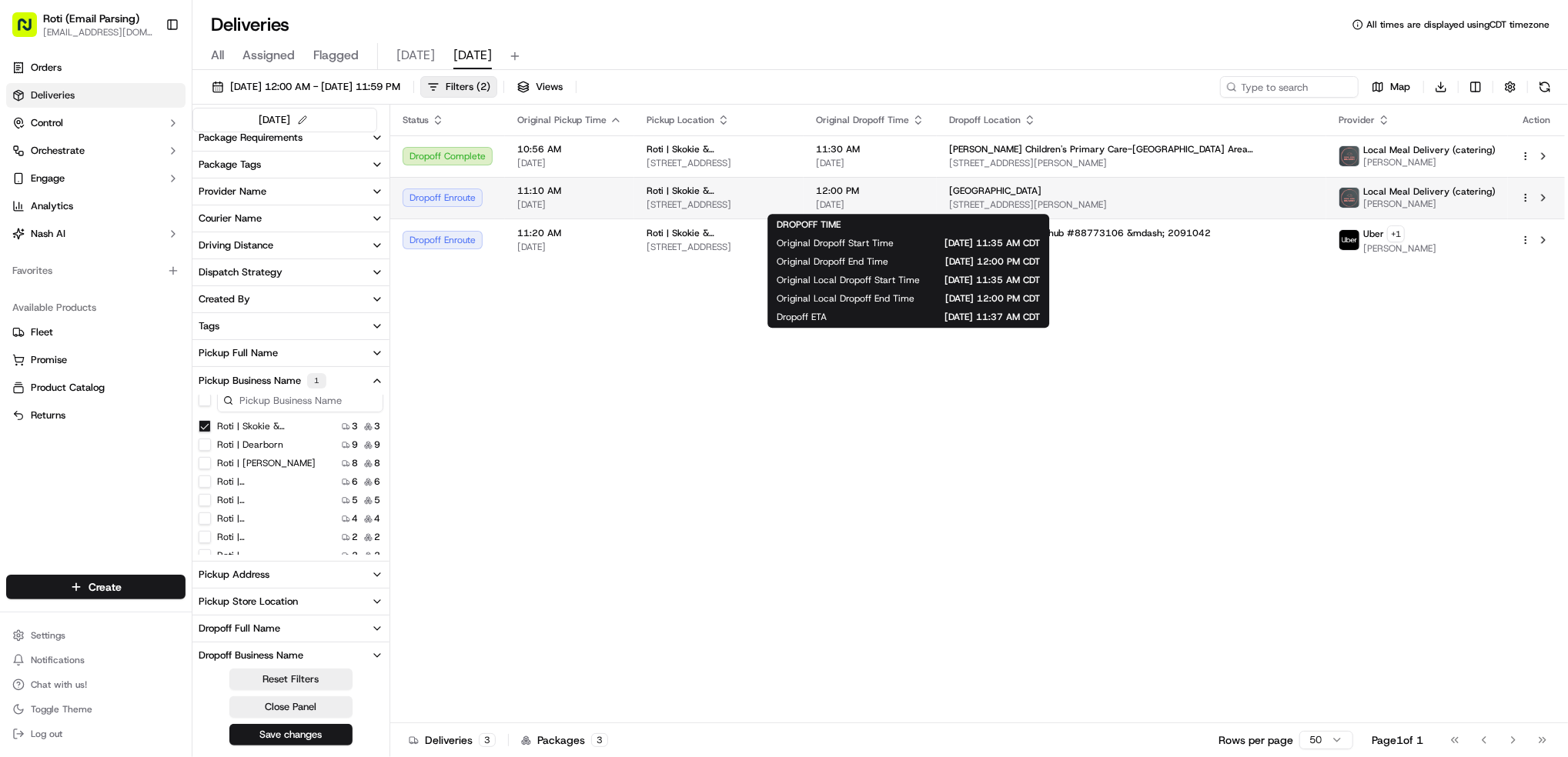
click at [879, 195] on span "12:00 PM" at bounding box center [870, 191] width 109 height 12
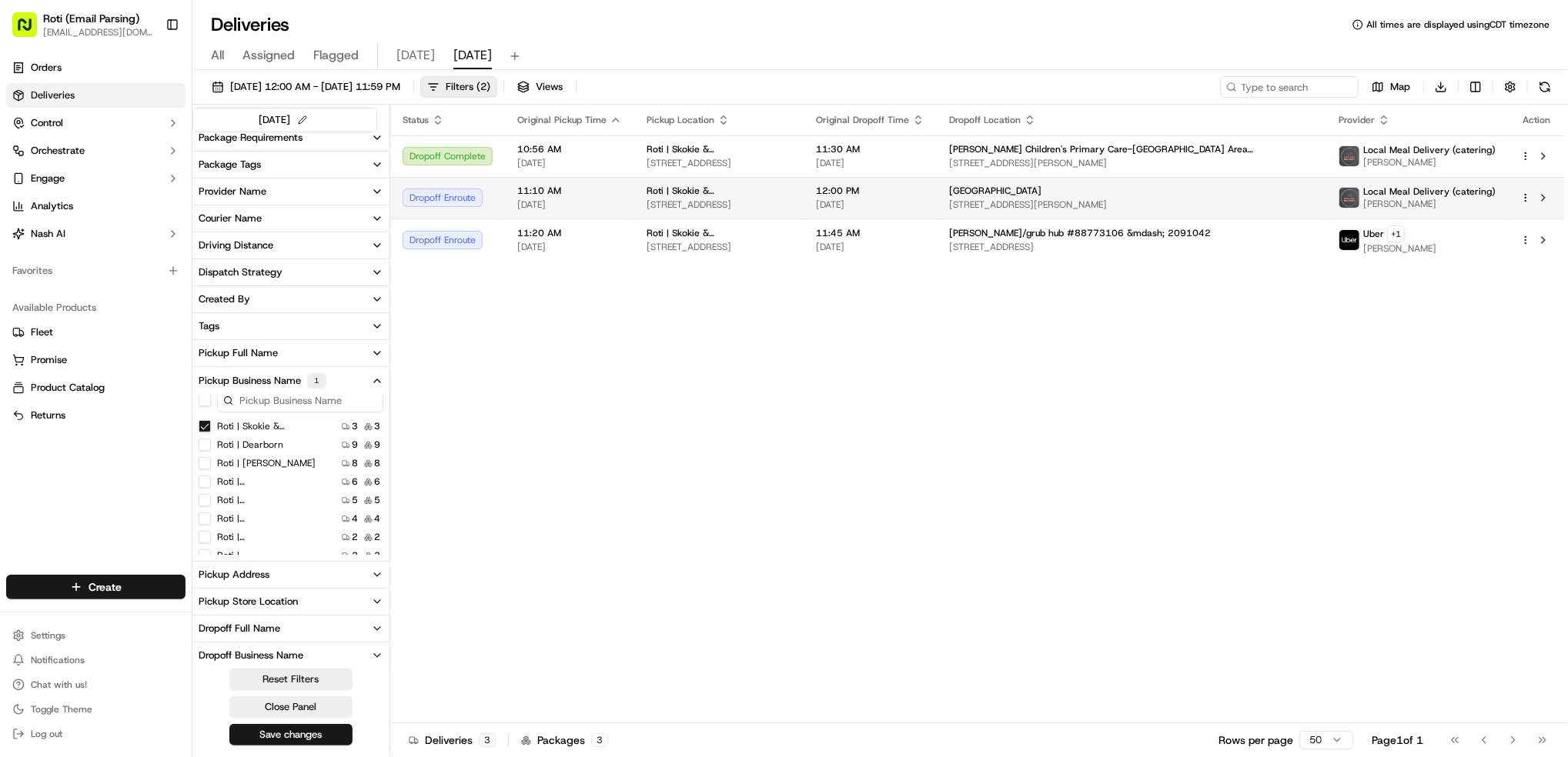
click at [1377, 191] on span "Local Meal Delivery (catering)" at bounding box center [1429, 191] width 132 height 12
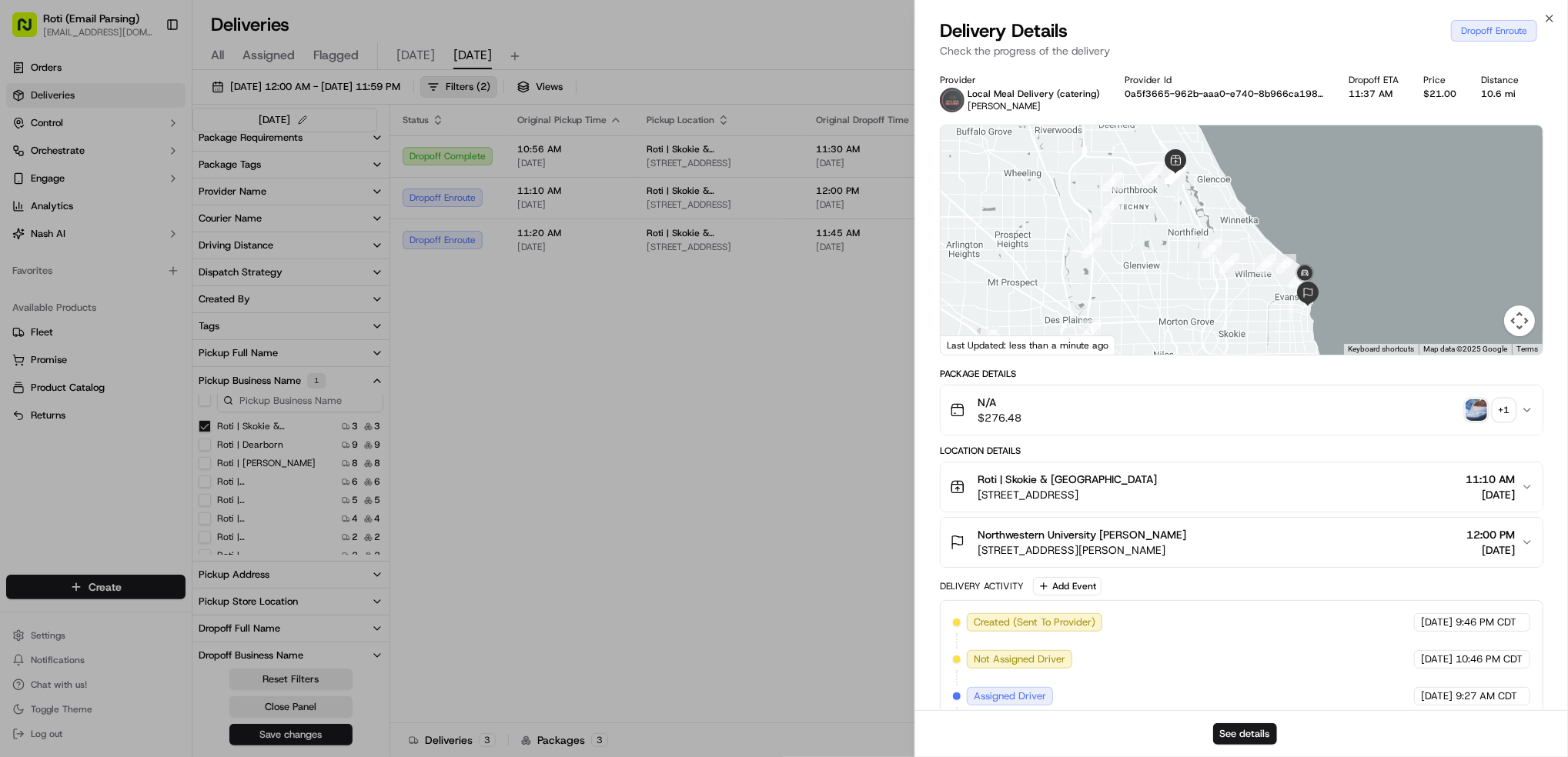
drag, startPoint x: 1200, startPoint y: 529, endPoint x: 943, endPoint y: 523, distance: 257.1
click at [943, 523] on button "Northwestern University [PERSON_NAME] [STREET_ADDRESS][PERSON_NAME] 12:00 PM [D…" at bounding box center [1241, 542] width 602 height 49
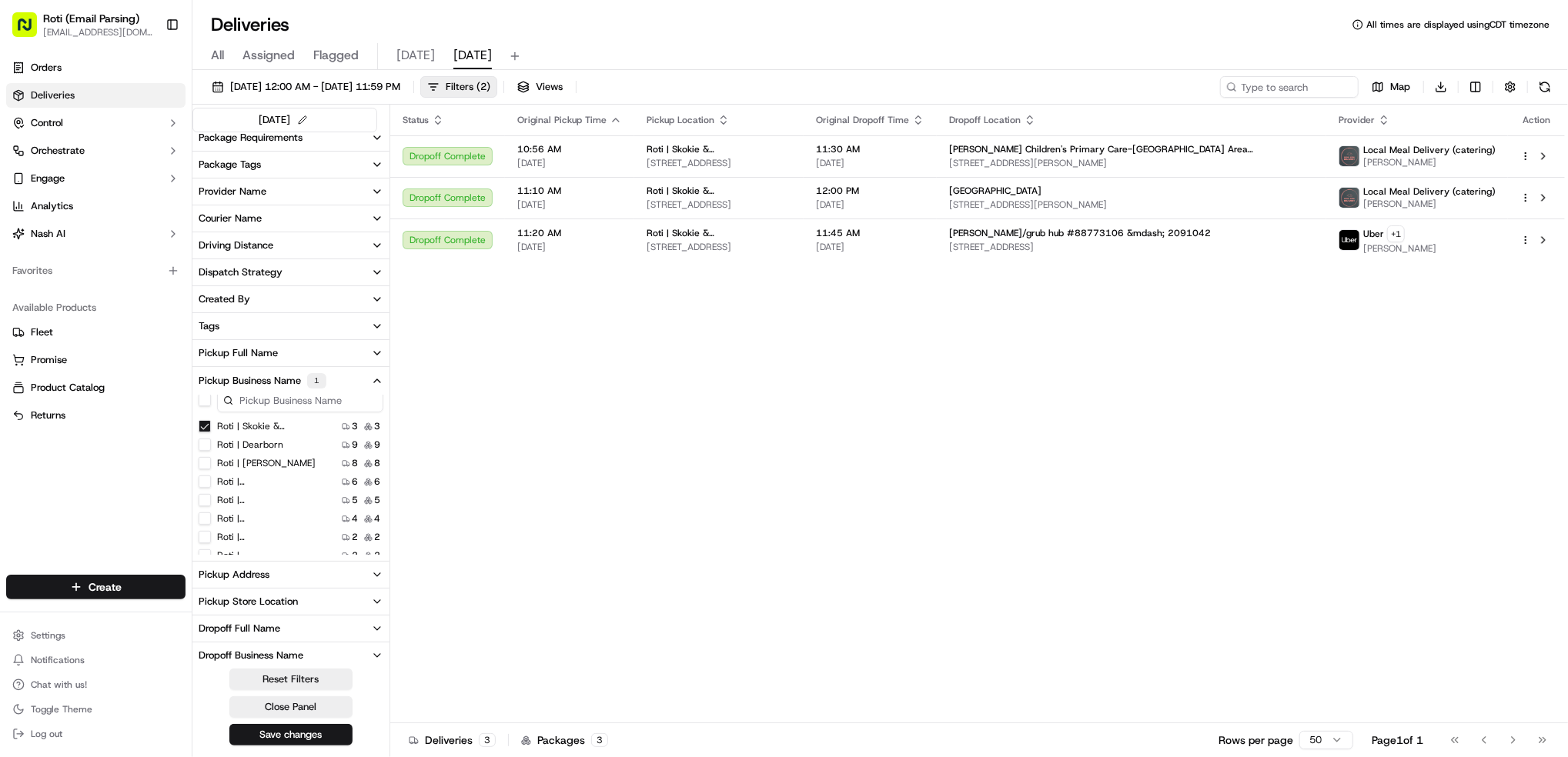
click at [201, 424] on Dundee "Roti | Skokie & [GEOGRAPHIC_DATA]" at bounding box center [205, 426] width 12 height 12
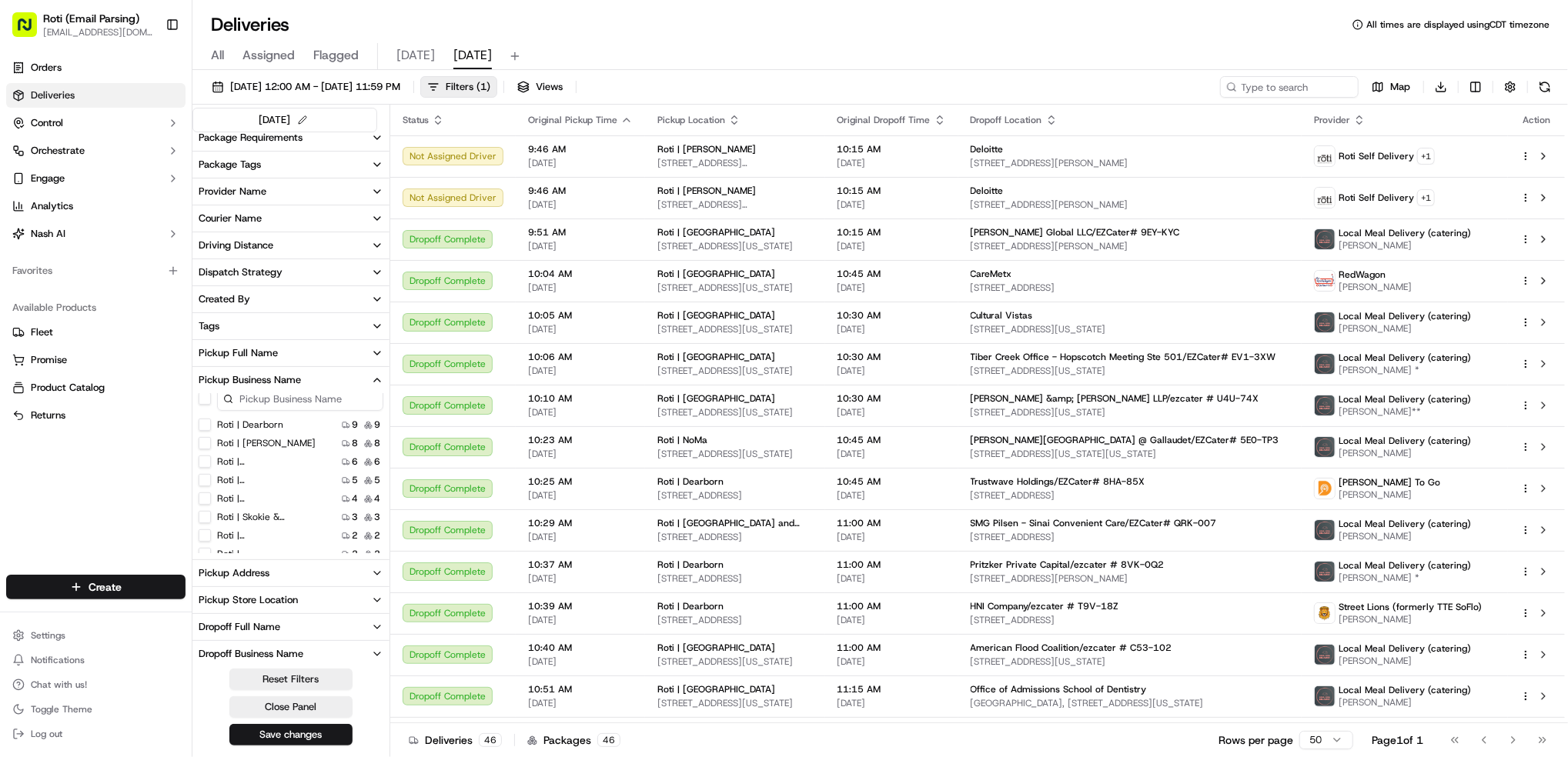
click at [205, 439] on Adams "Roti | [PERSON_NAME]" at bounding box center [205, 443] width 12 height 12
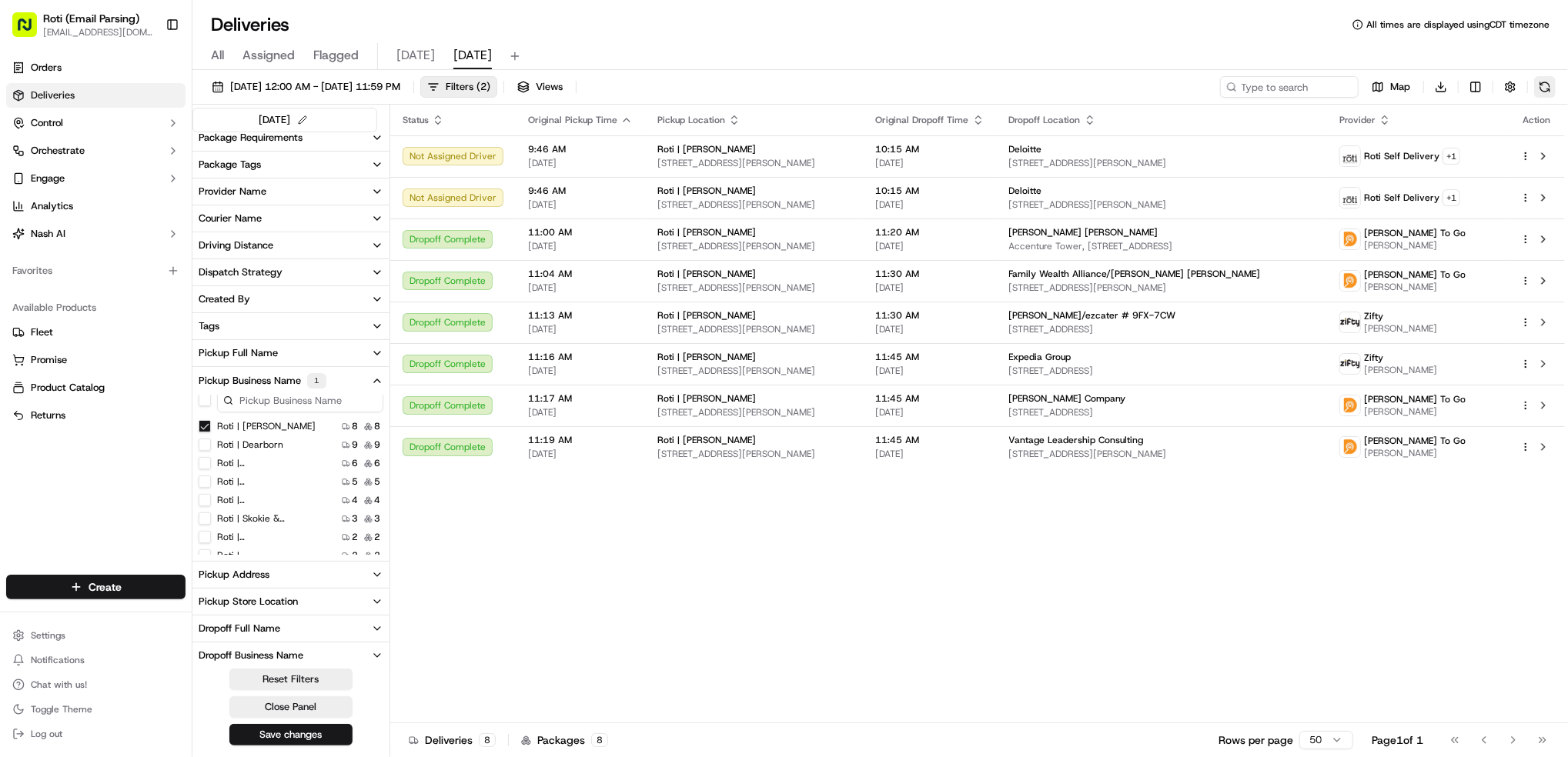
click at [1546, 85] on button at bounding box center [1545, 87] width 22 height 22
click at [331, 83] on span "[DATE] 12:00 AM - [DATE] 11:59 PM" at bounding box center [315, 87] width 170 height 14
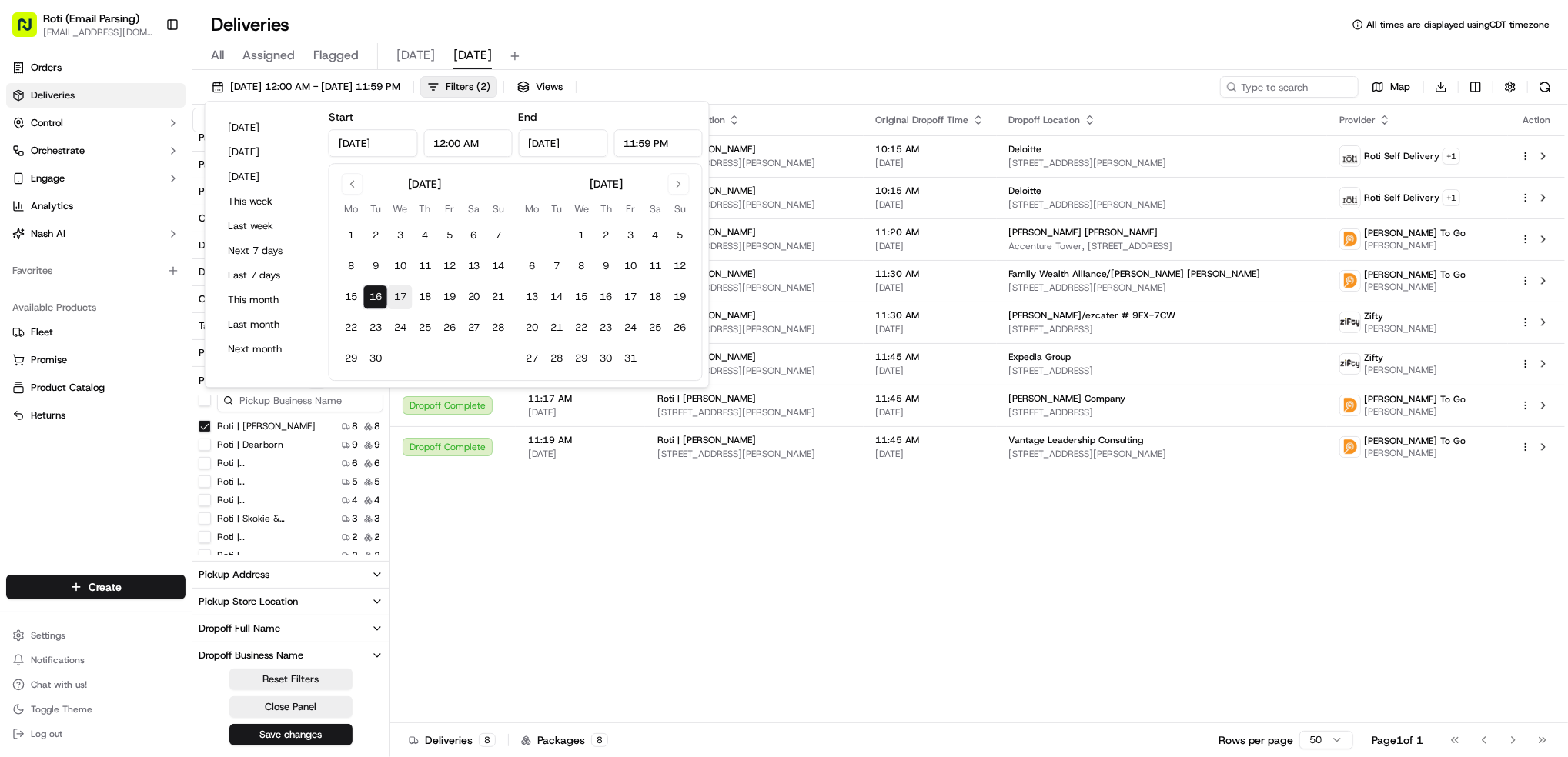
click at [401, 297] on button "17" at bounding box center [401, 297] width 25 height 25
type input "[DATE]"
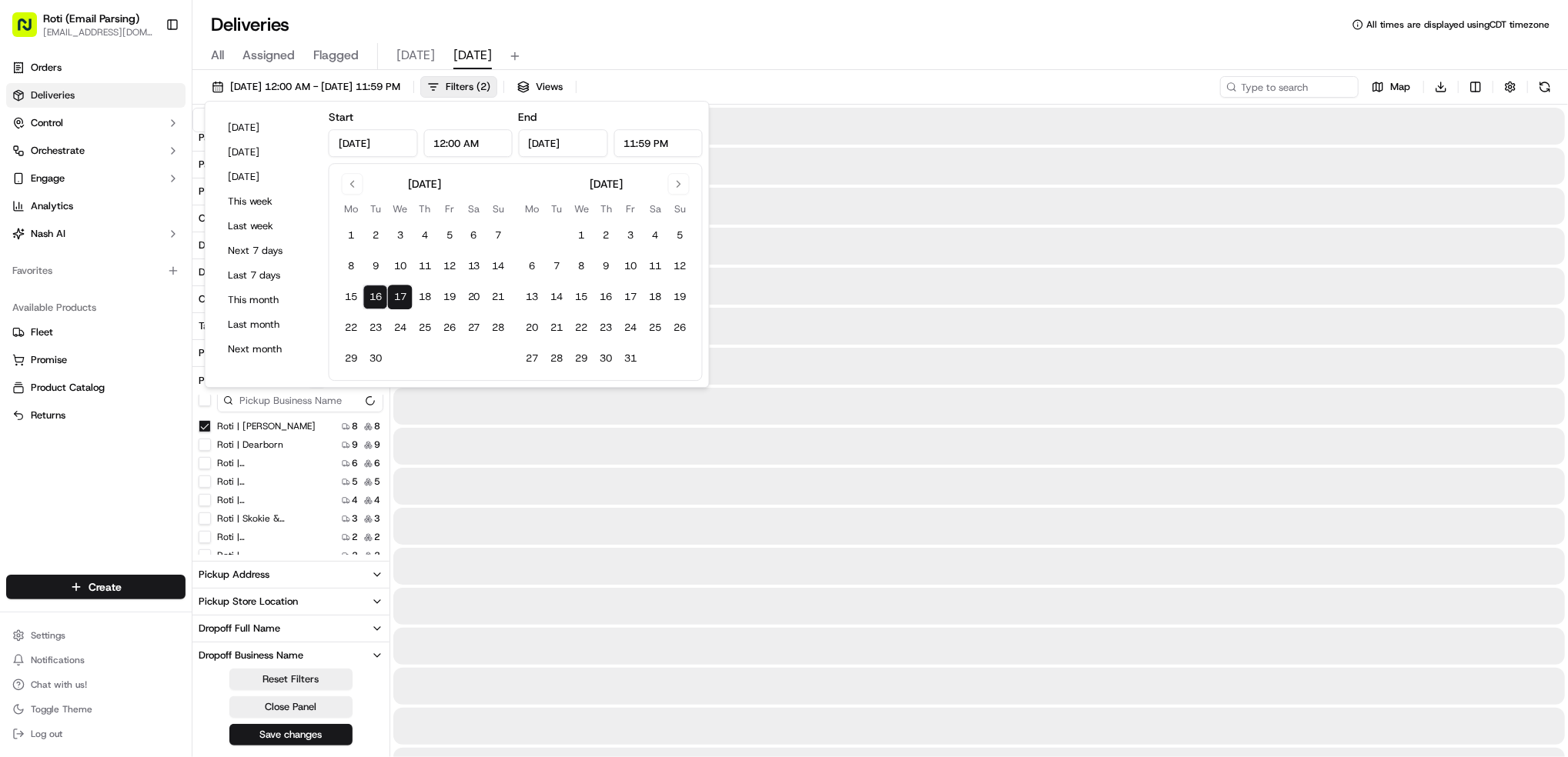
click at [401, 297] on button "17" at bounding box center [401, 297] width 25 height 25
type input "[DATE]"
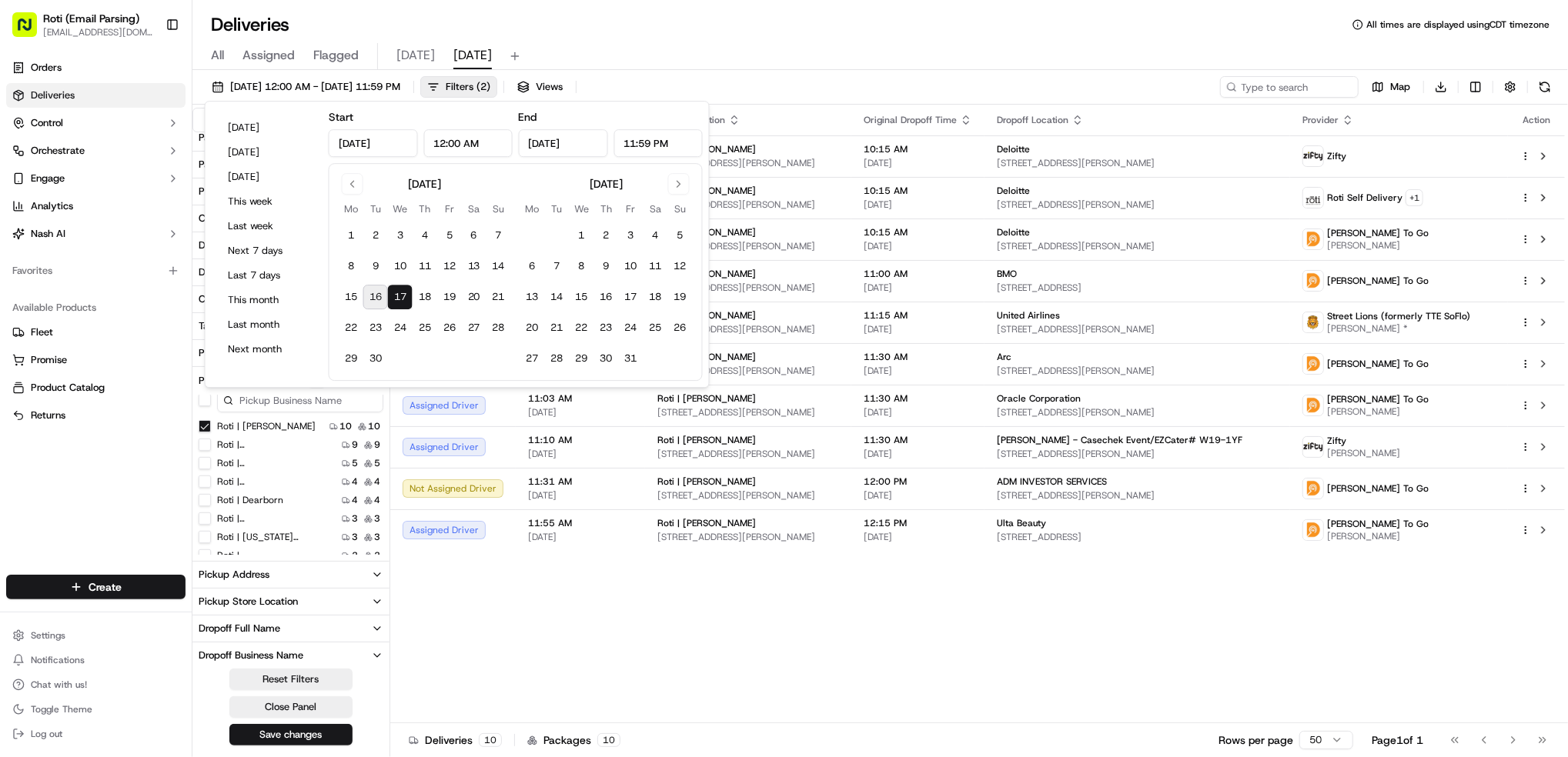
drag, startPoint x: 1090, startPoint y: 624, endPoint x: 1109, endPoint y: 613, distance: 22.0
click at [1090, 624] on div "Status Original Pickup Time Pickup Location Original Dropoff Time Dropoff Locat…" at bounding box center [978, 414] width 1175 height 619
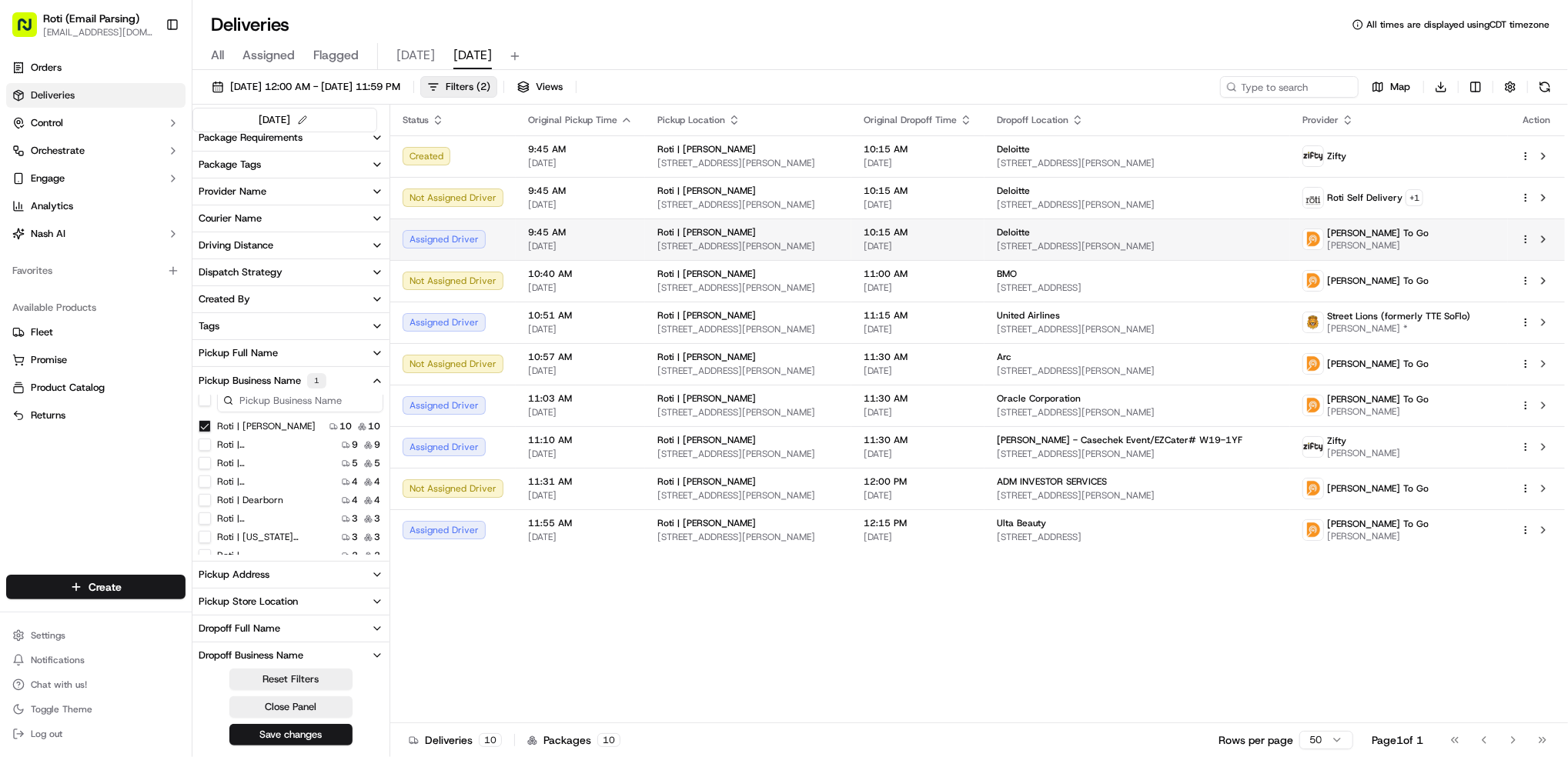
click at [1522, 238] on html "Roti (Email Parsing) [EMAIL_ADDRESS][DOMAIN_NAME] Toggle Sidebar Orders Deliver…" at bounding box center [784, 378] width 1568 height 757
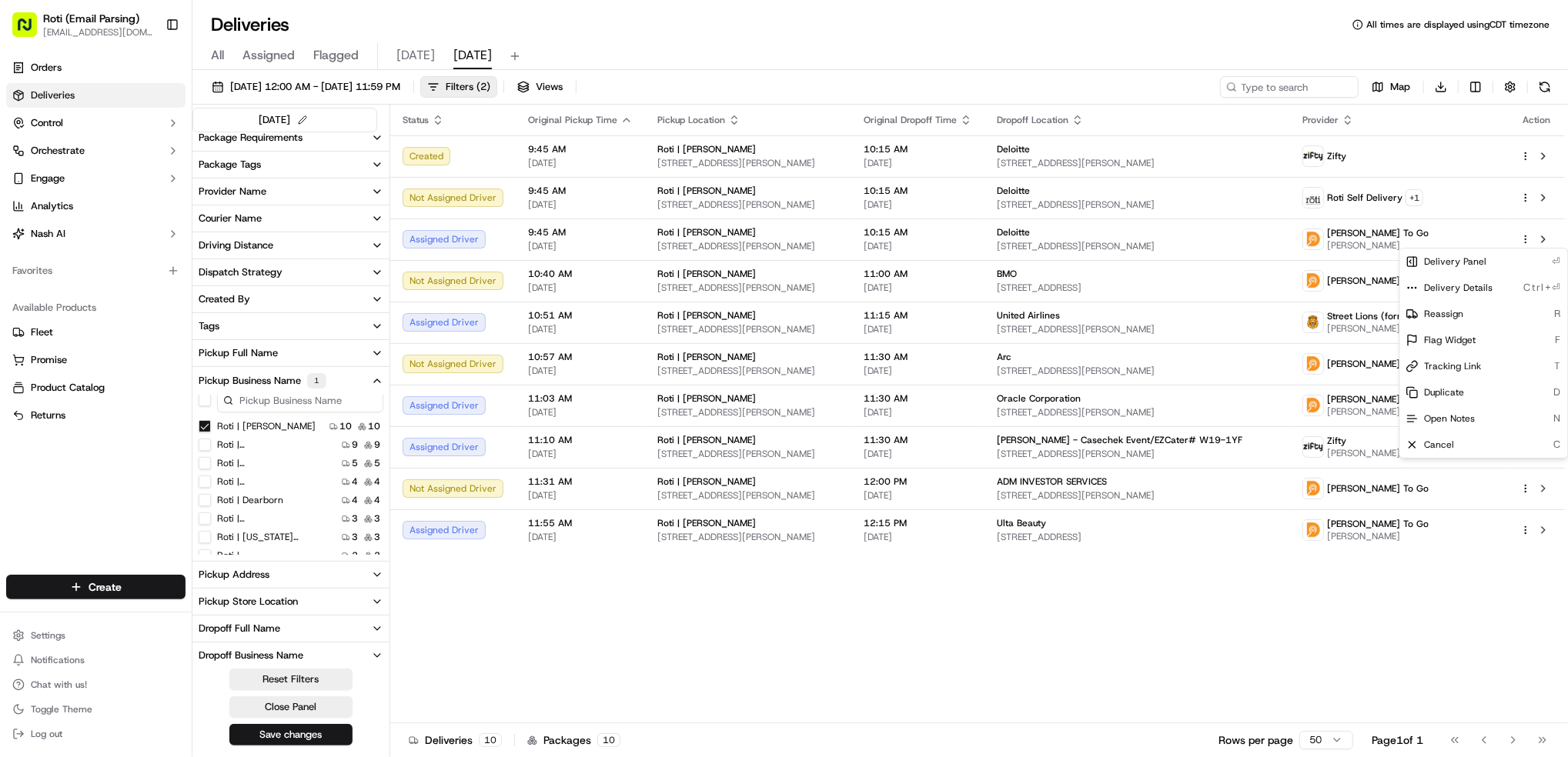
click at [1532, 163] on html "Roti (Email Parsing) [EMAIL_ADDRESS][DOMAIN_NAME] Toggle Sidebar Orders Deliver…" at bounding box center [784, 378] width 1568 height 757
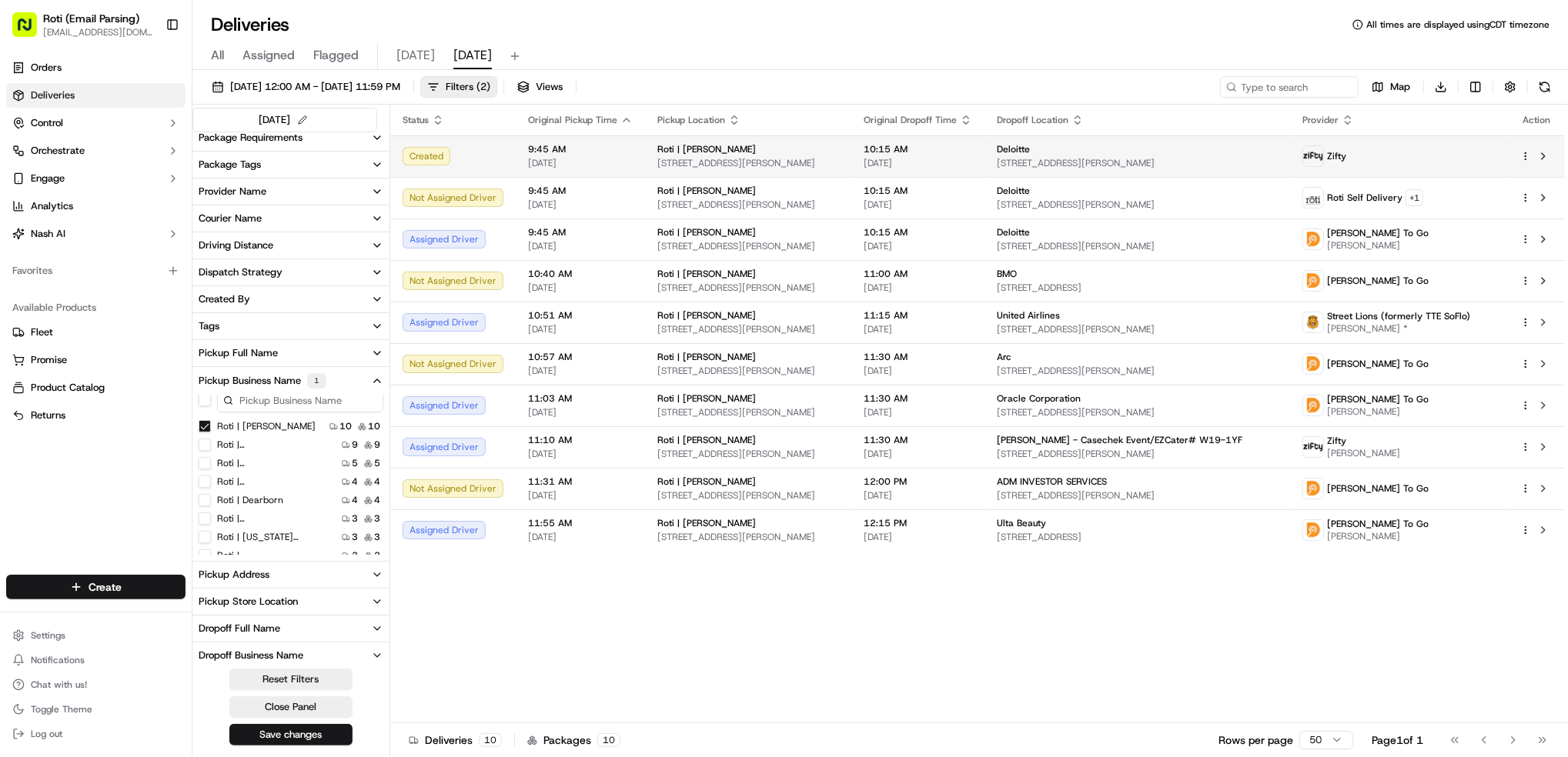
click at [1529, 157] on html "Roti (Email Parsing) [EMAIL_ADDRESS][DOMAIN_NAME] Toggle Sidebar Orders Deliver…" at bounding box center [784, 378] width 1568 height 757
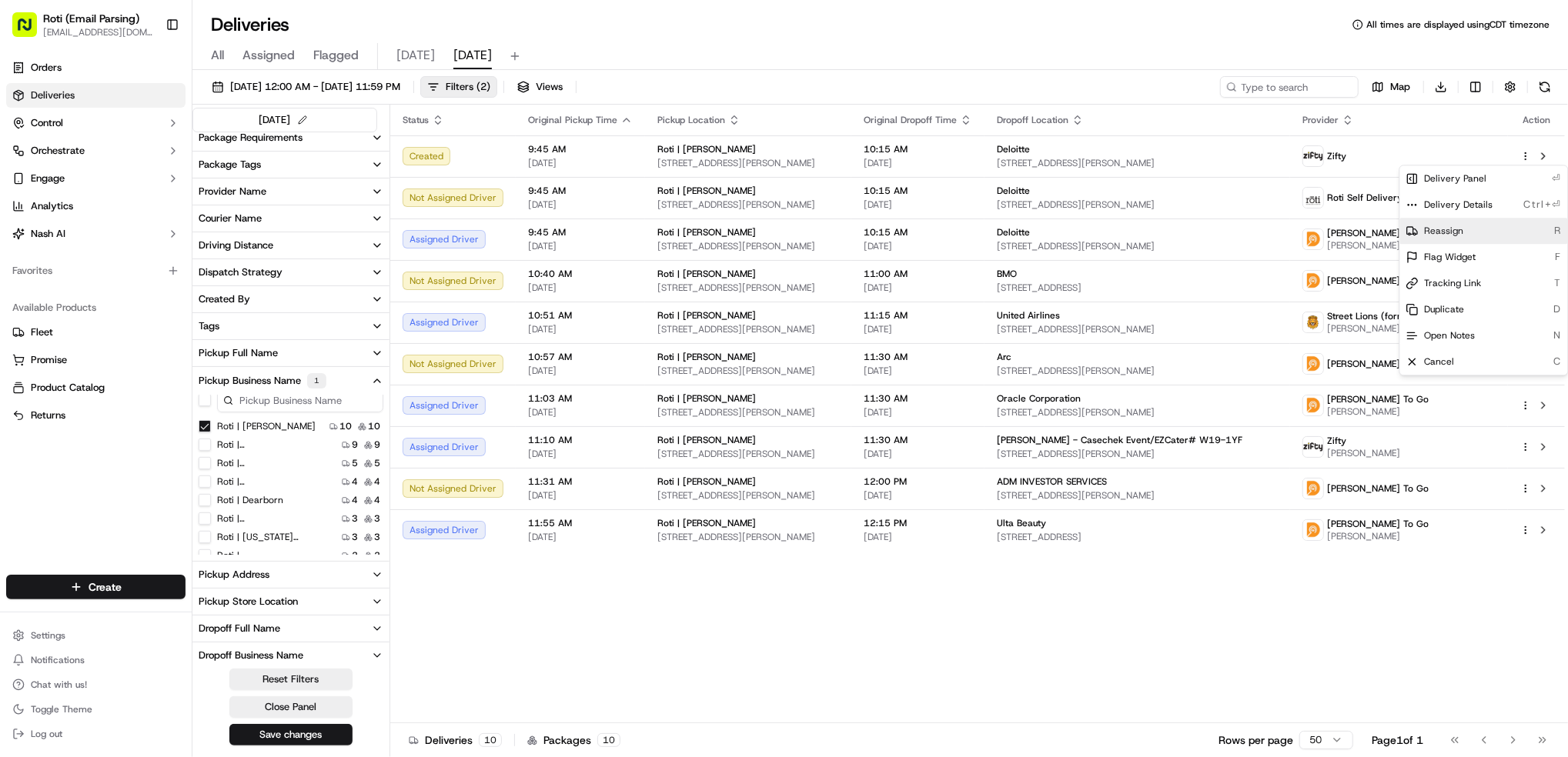
click at [1492, 225] on div "Reassign R" at bounding box center [1484, 231] width 168 height 26
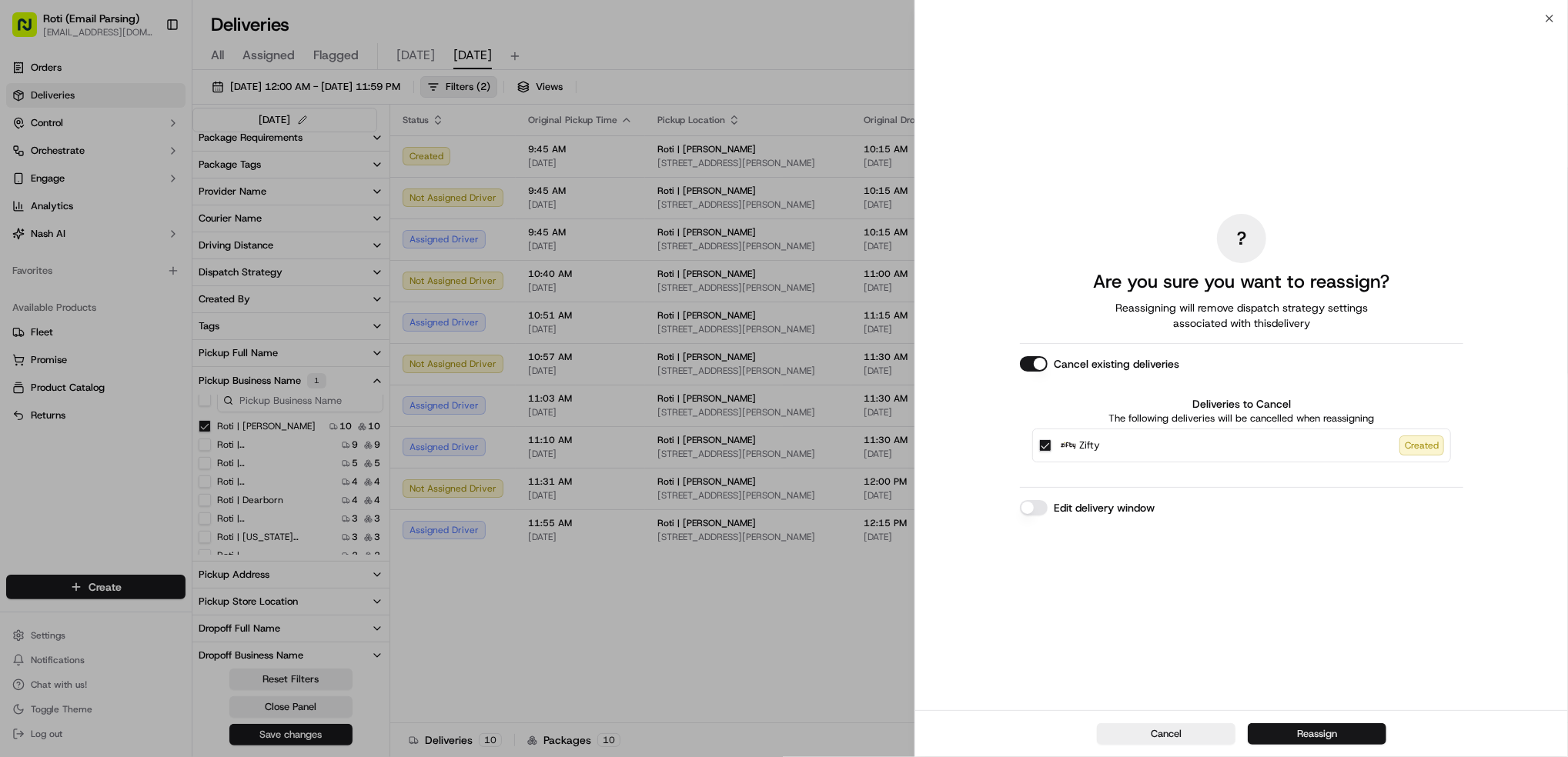
click at [1295, 735] on button "Reassign" at bounding box center [1316, 734] width 138 height 22
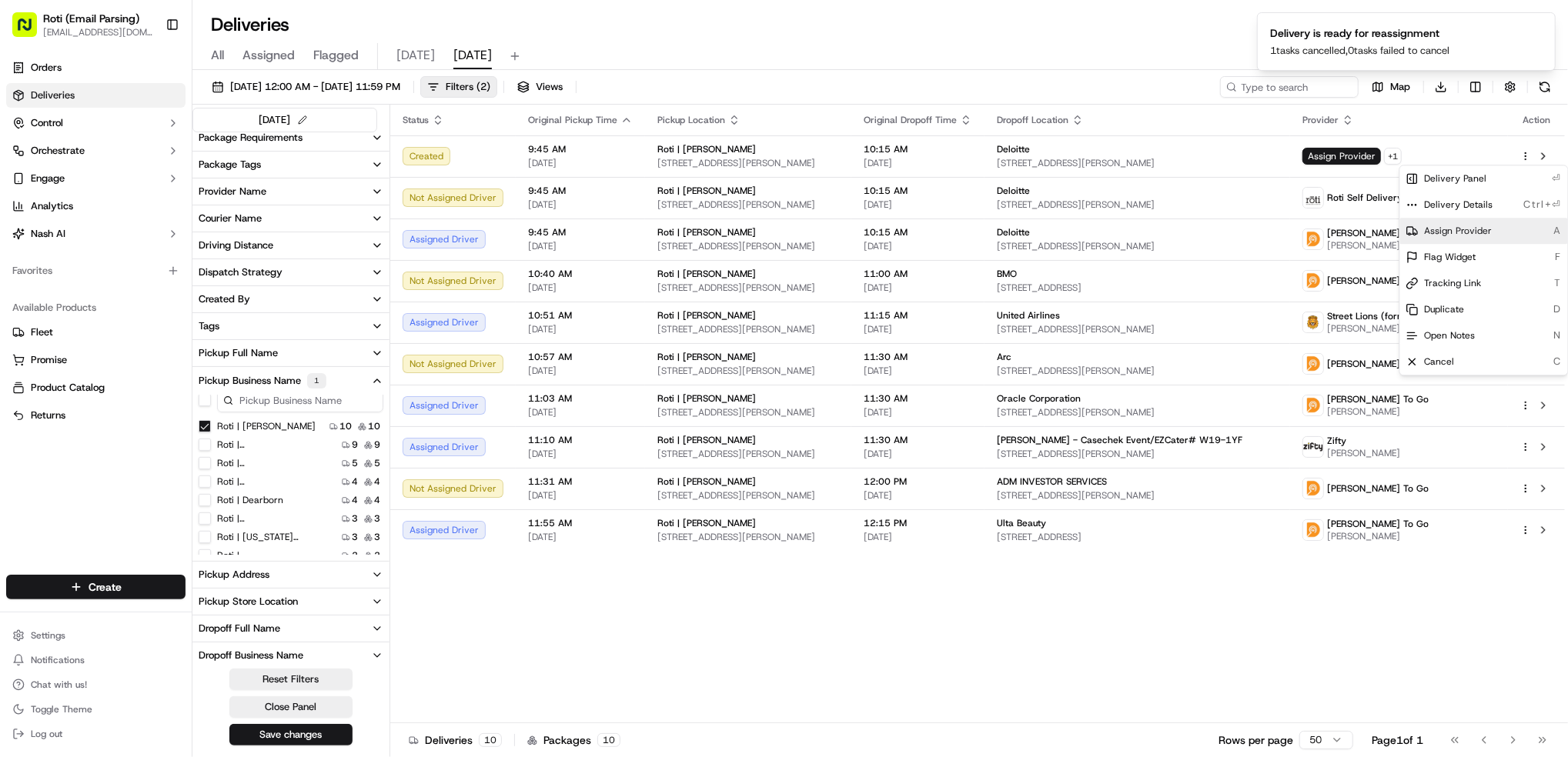
click at [1463, 230] on span "Assign Provider" at bounding box center [1459, 231] width 68 height 12
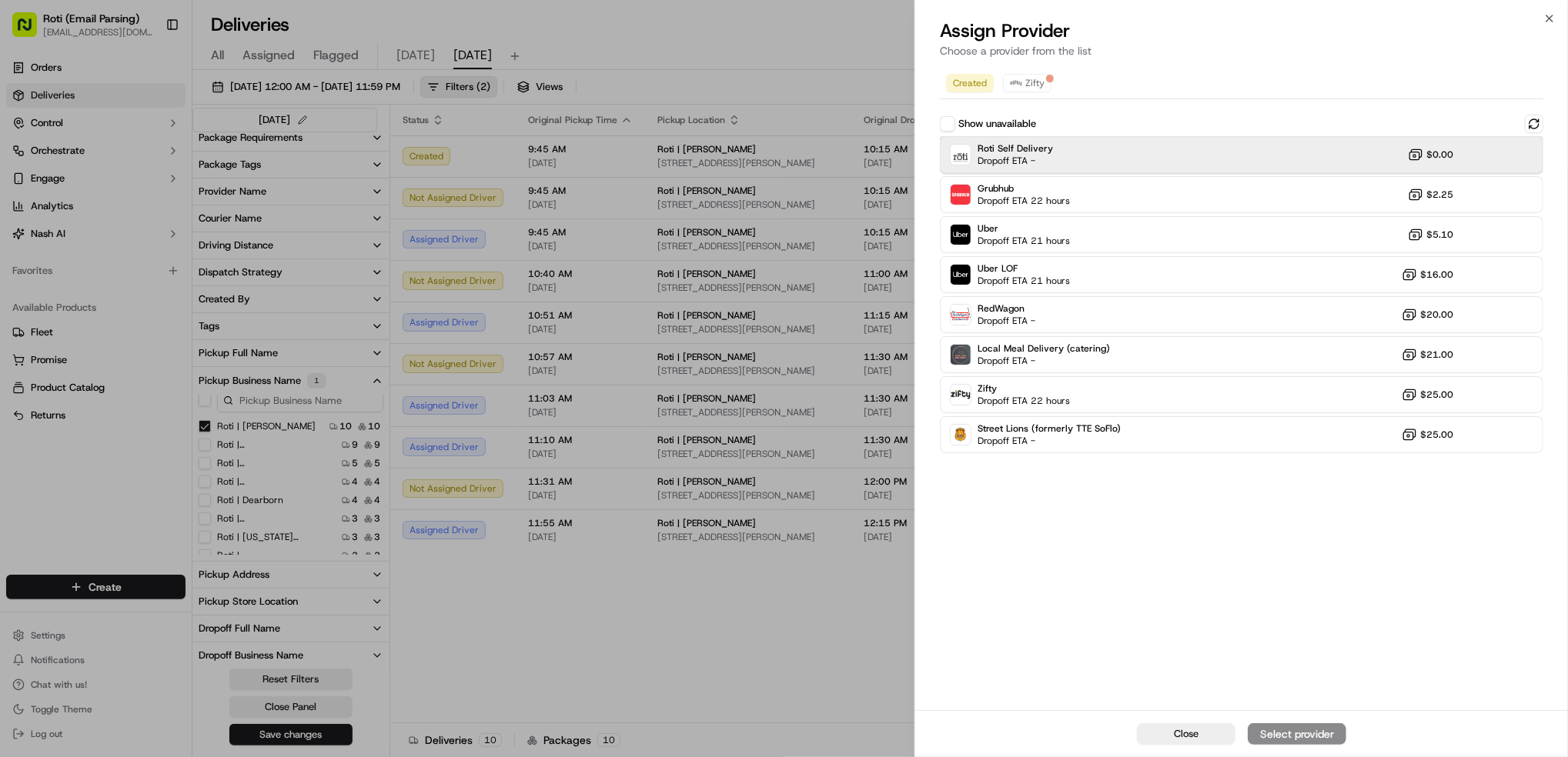
click at [1031, 155] on span "Dropoff ETA -" at bounding box center [1015, 161] width 76 height 12
click at [1328, 728] on div "Assign Provider" at bounding box center [1297, 734] width 76 height 15
click at [1328, 728] on div "Close" at bounding box center [1242, 733] width 653 height 47
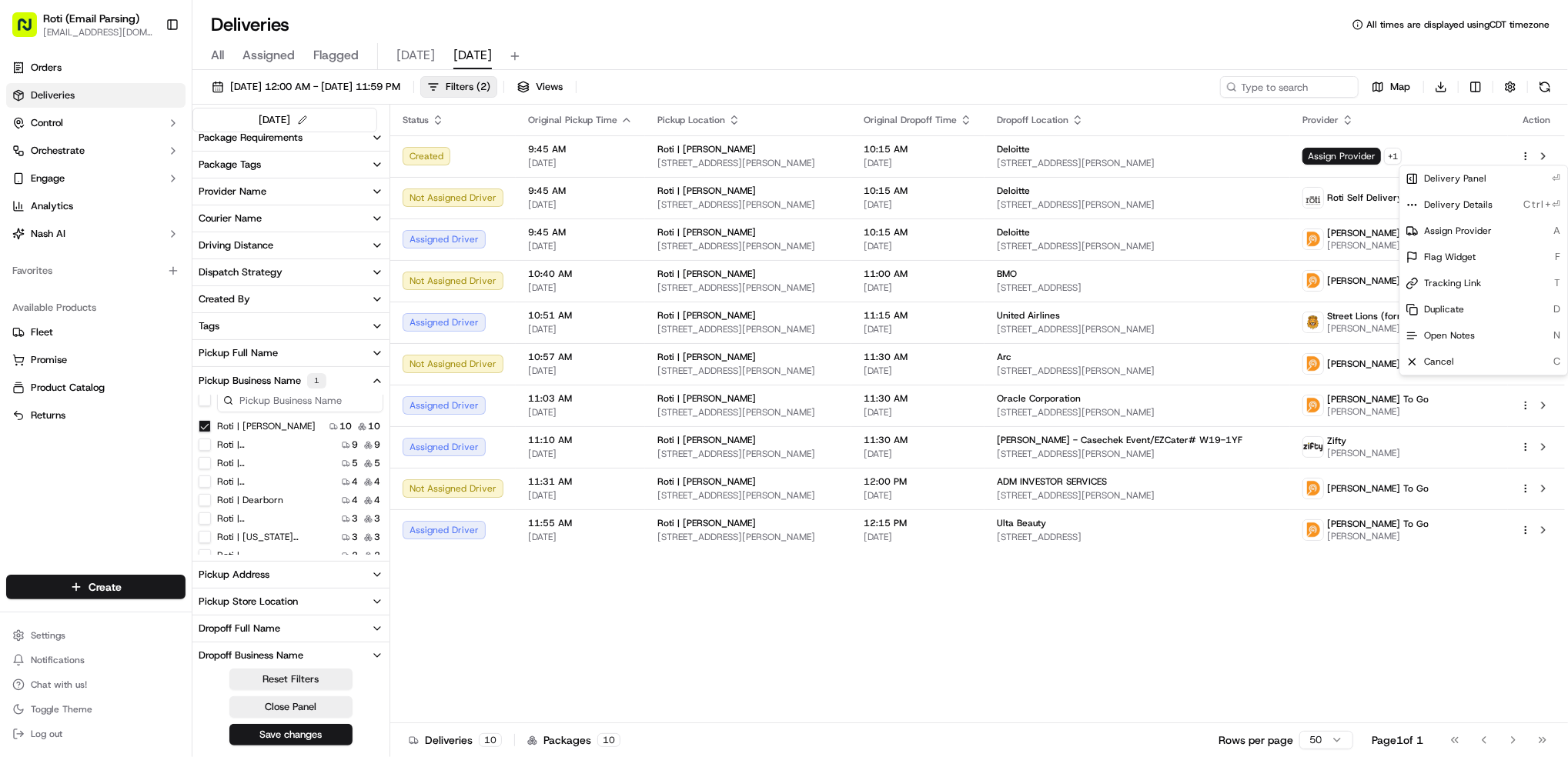
click at [882, 641] on div "Status Original Pickup Time Pickup Location Original Dropoff Time Dropoff Locat…" at bounding box center [978, 414] width 1175 height 619
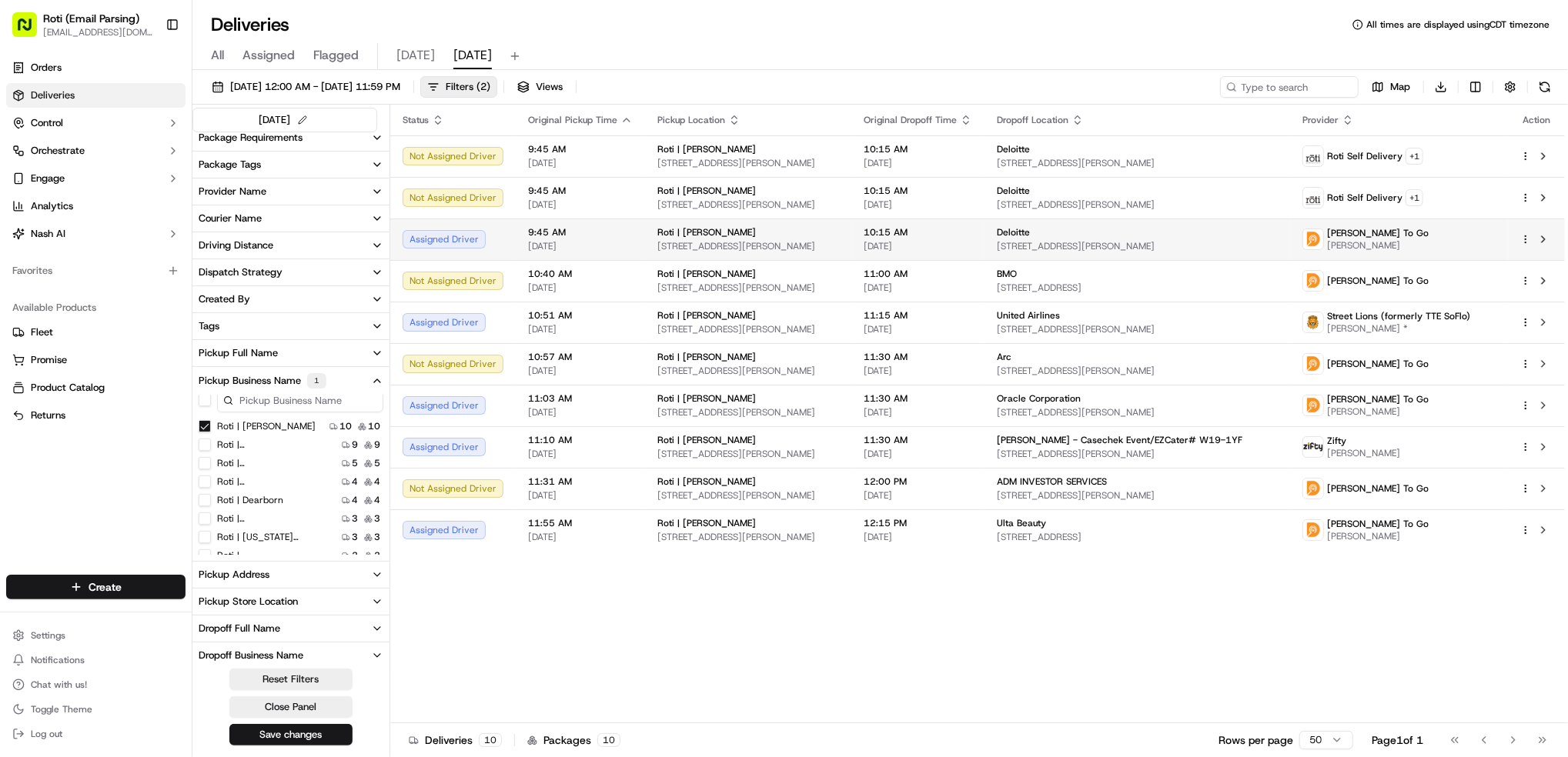
click at [1528, 240] on html "Roti (Email Parsing) [EMAIL_ADDRESS][DOMAIN_NAME] Toggle Sidebar Orders Deliver…" at bounding box center [784, 378] width 1568 height 757
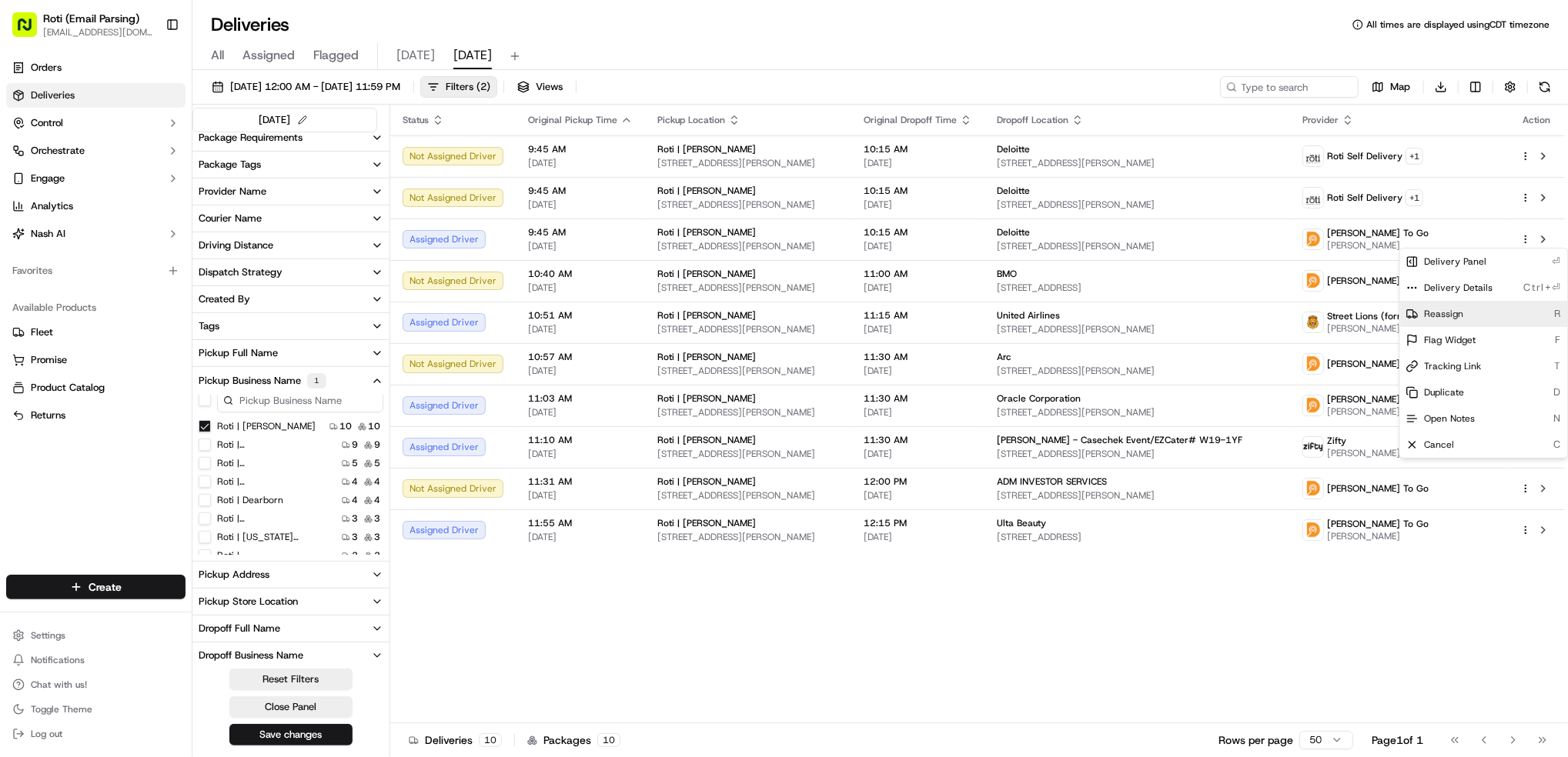
click at [1481, 302] on div "Reassign R" at bounding box center [1484, 314] width 168 height 26
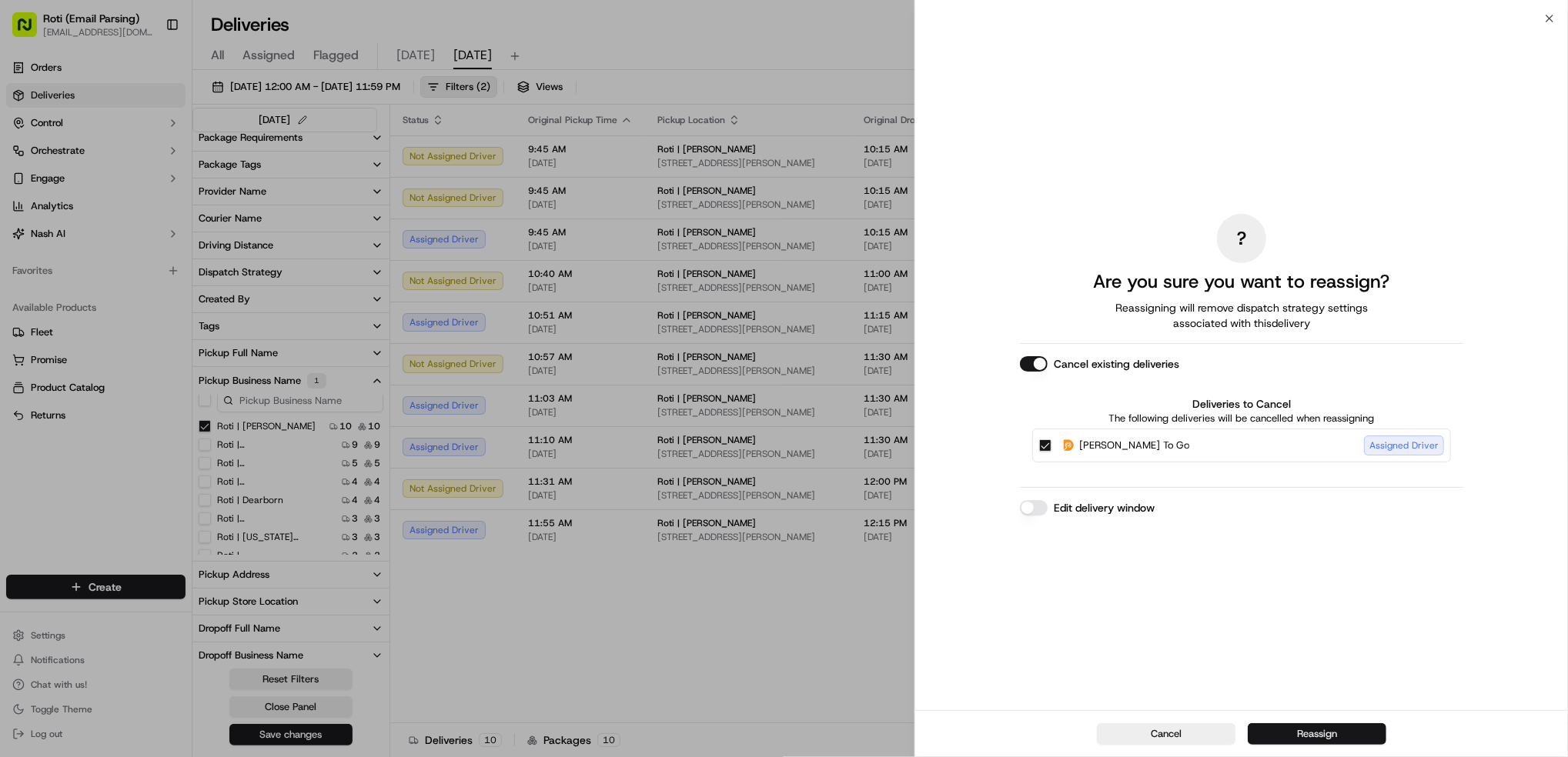
click at [1286, 735] on button "Reassign" at bounding box center [1316, 734] width 138 height 22
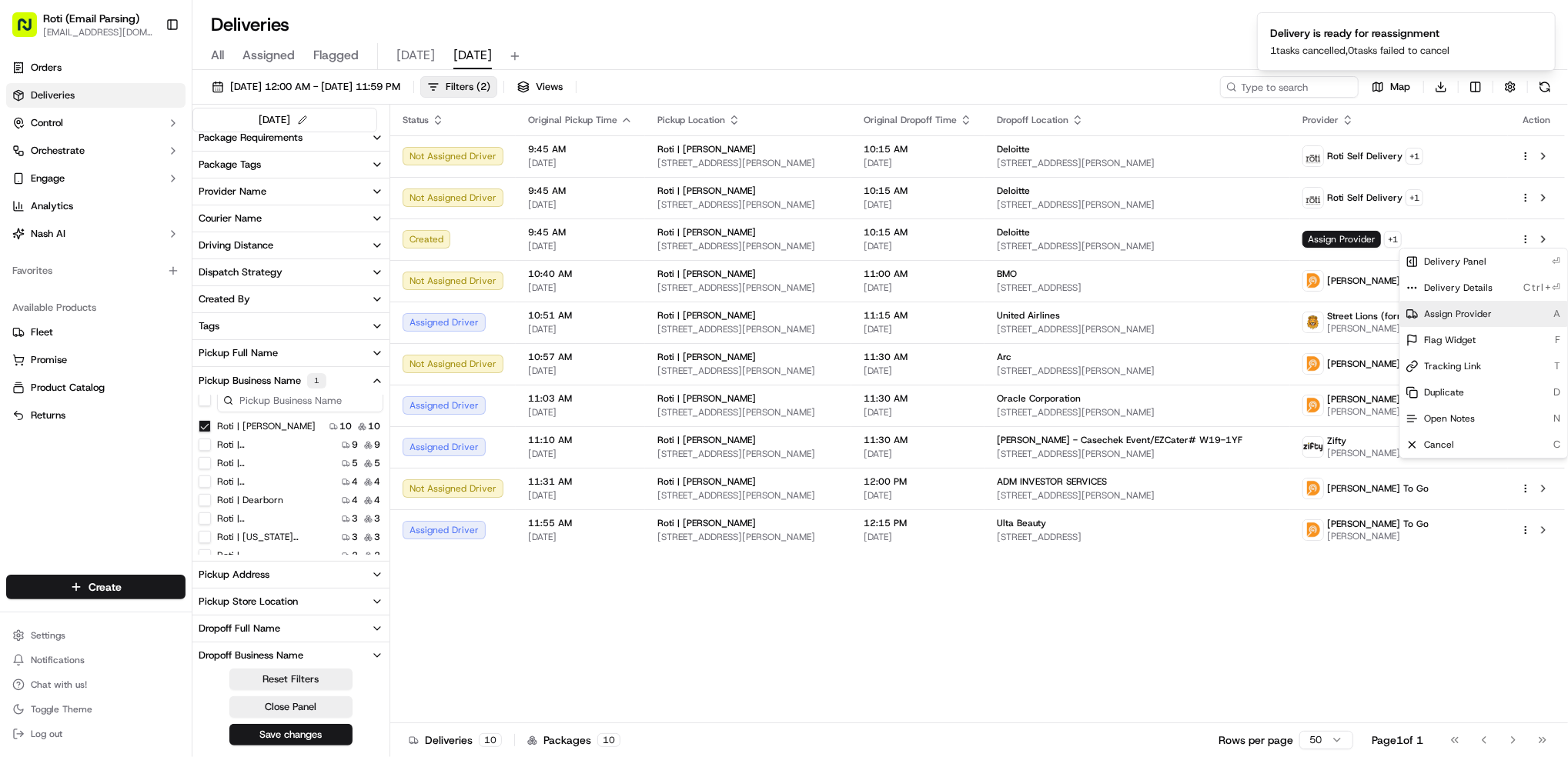
click at [1453, 318] on span "Assign Provider" at bounding box center [1459, 314] width 68 height 12
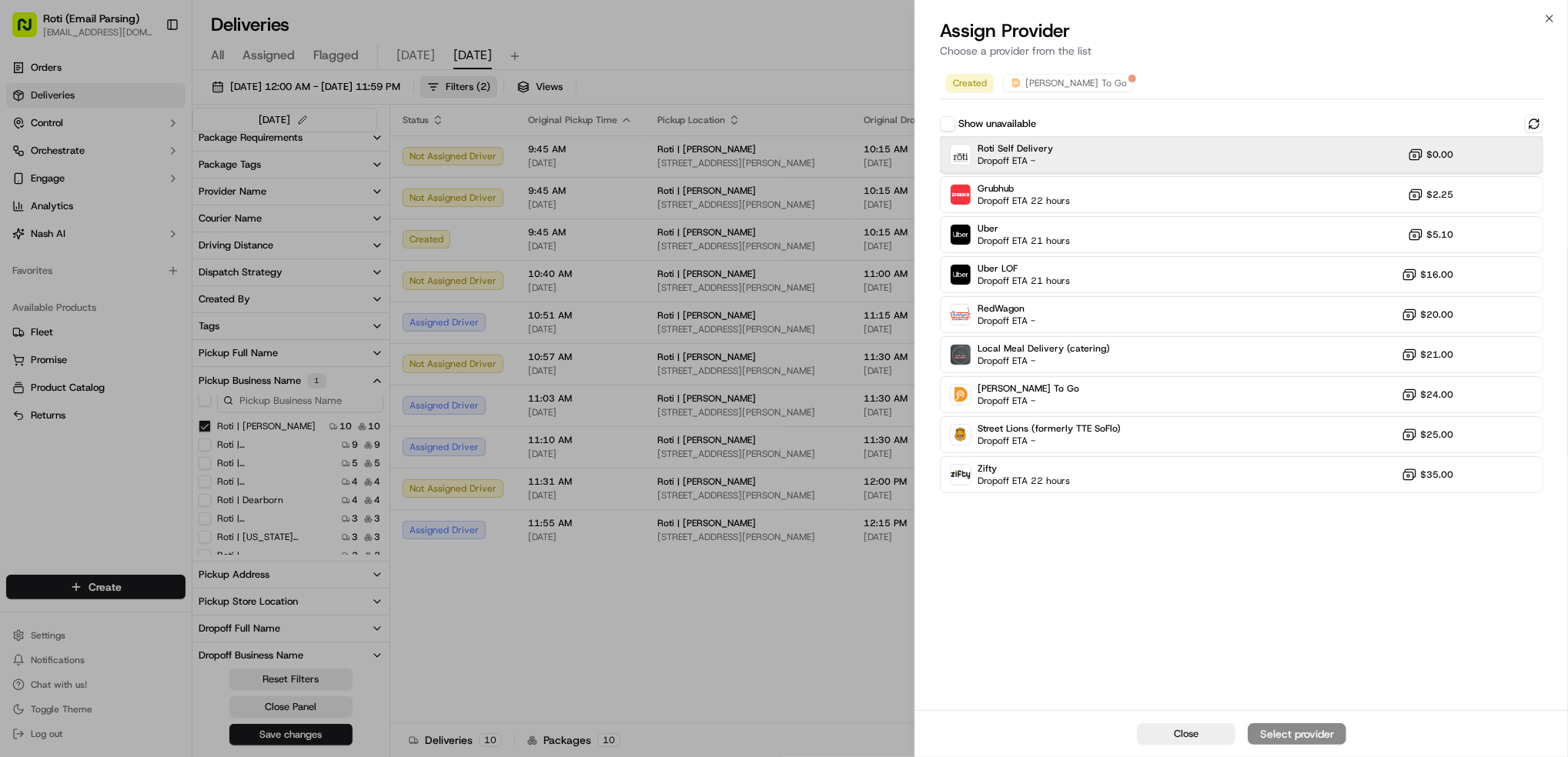
click at [988, 150] on span "Roti Self Delivery" at bounding box center [1015, 148] width 76 height 12
click at [1303, 737] on div "Assign Provider" at bounding box center [1297, 734] width 76 height 15
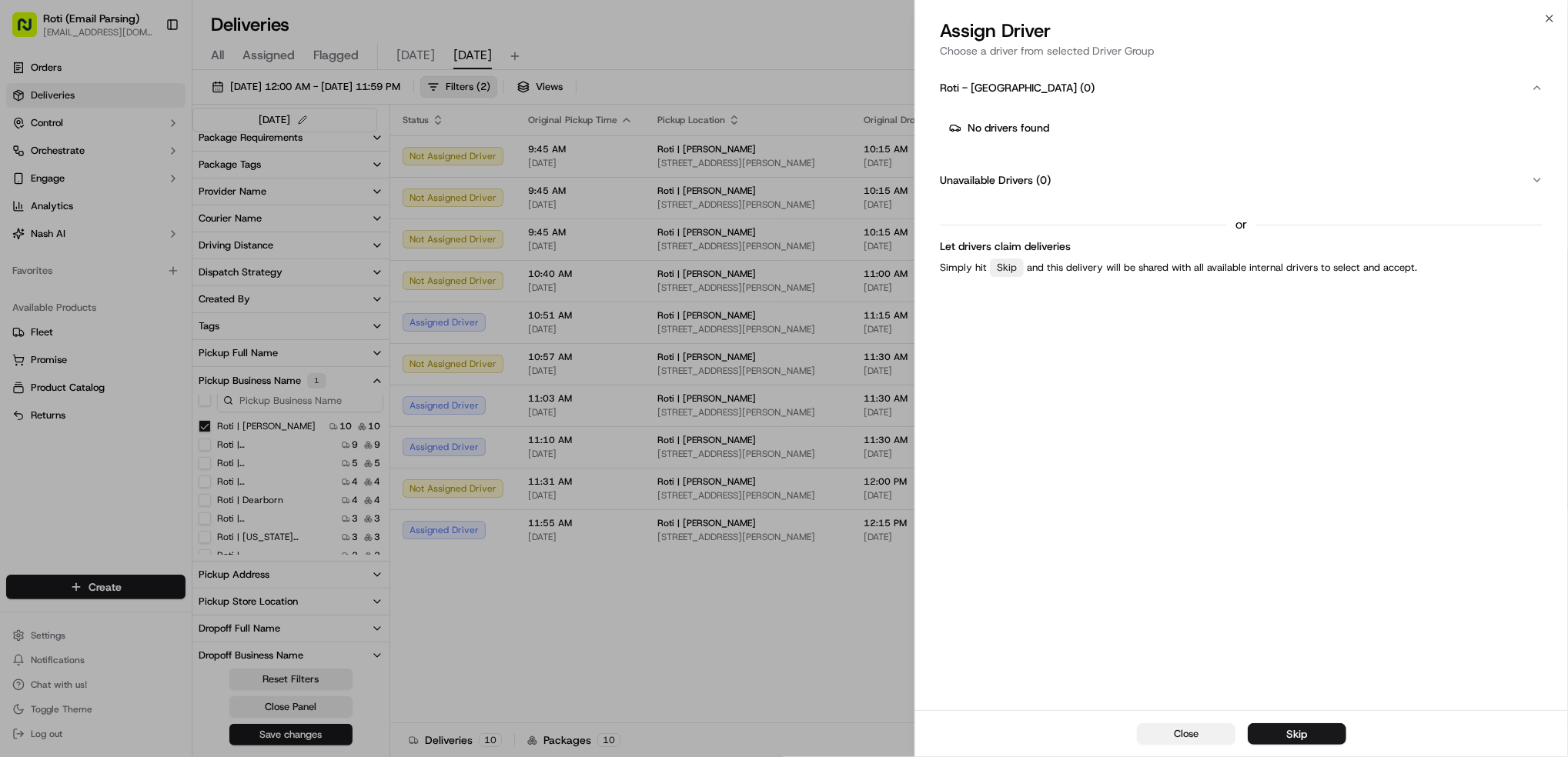
click at [1197, 737] on span "Close" at bounding box center [1187, 734] width 25 height 14
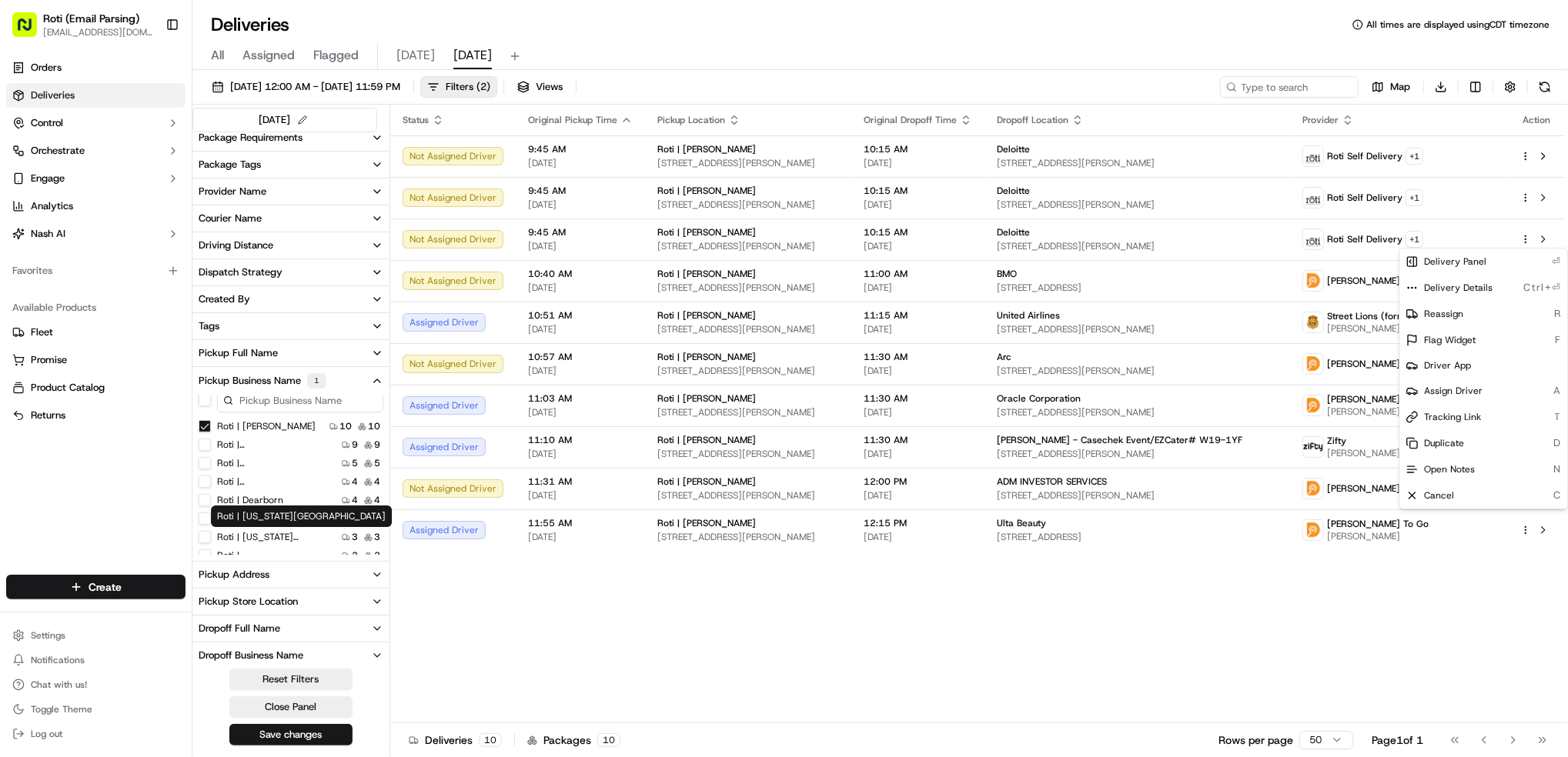
click at [296, 539] on label "Roti | [US_STATE][GEOGRAPHIC_DATA]" at bounding box center [266, 537] width 99 height 12
click at [211, 539] on Ave "Roti | [US_STATE][GEOGRAPHIC_DATA]" at bounding box center [205, 537] width 12 height 12
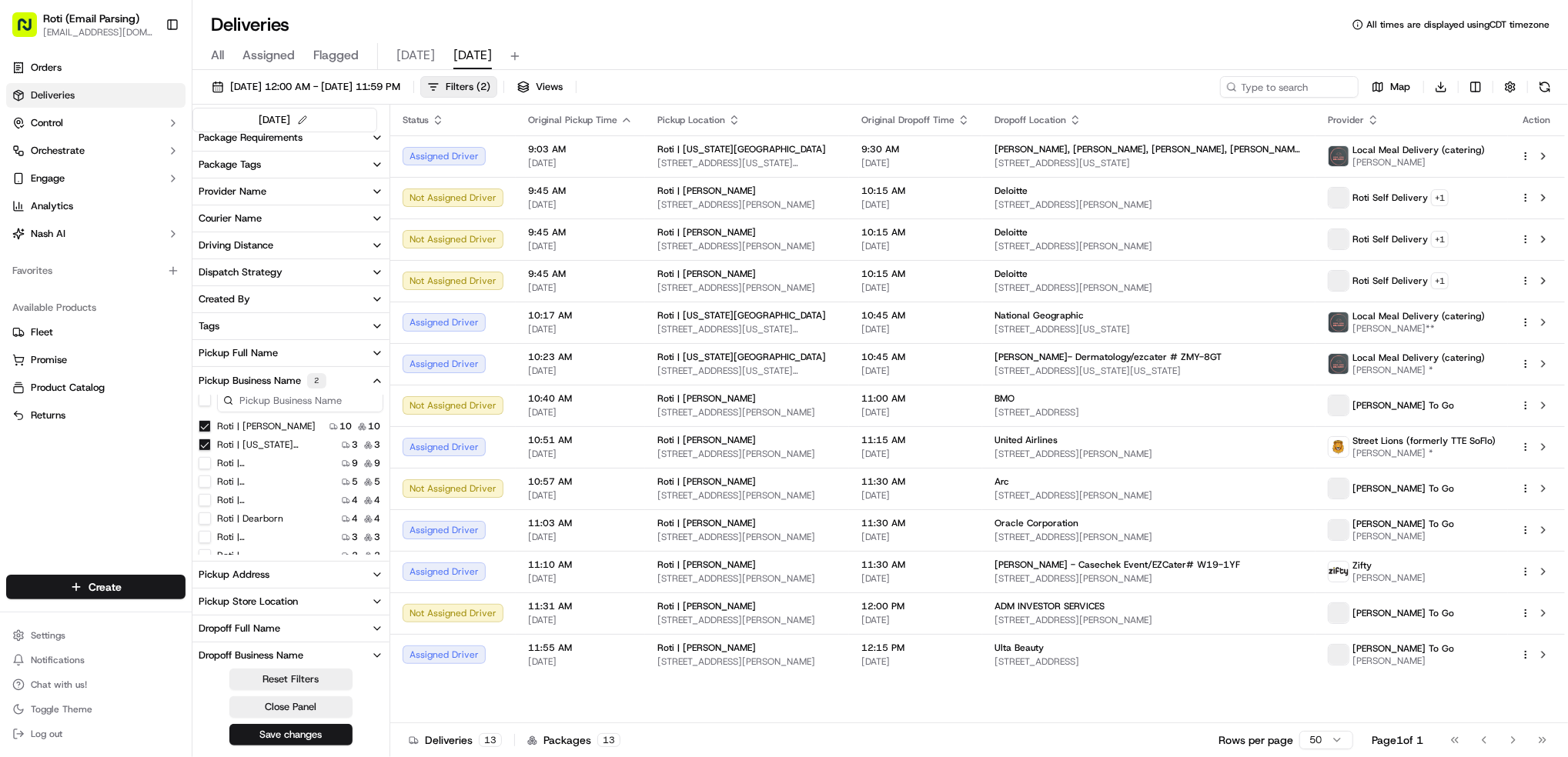
click at [206, 428] on Adams "Roti | [PERSON_NAME]" at bounding box center [205, 426] width 12 height 12
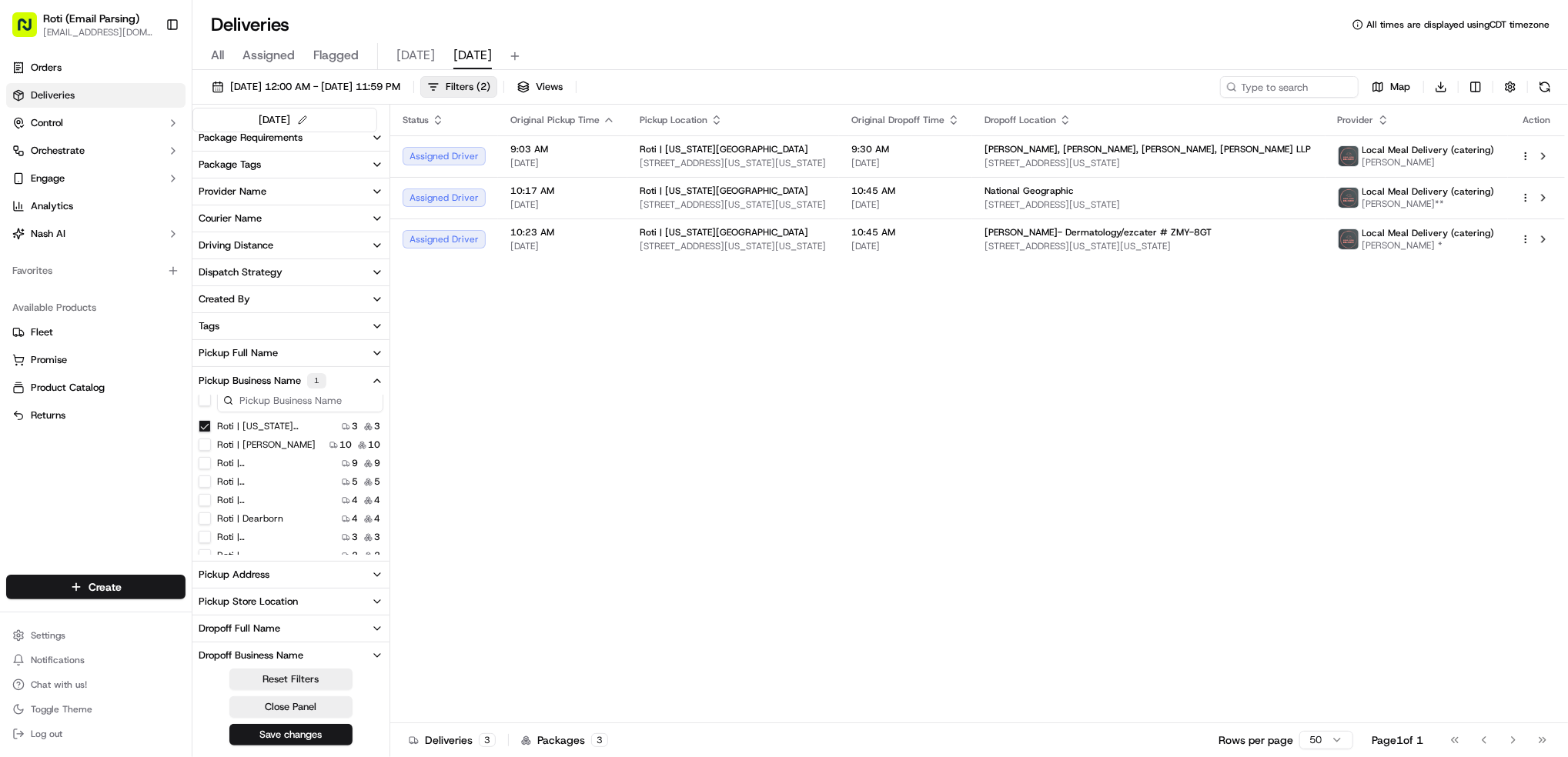
click at [202, 427] on Ave "Roti | [US_STATE][GEOGRAPHIC_DATA]" at bounding box center [205, 426] width 12 height 12
